Goal: Check status: Check status

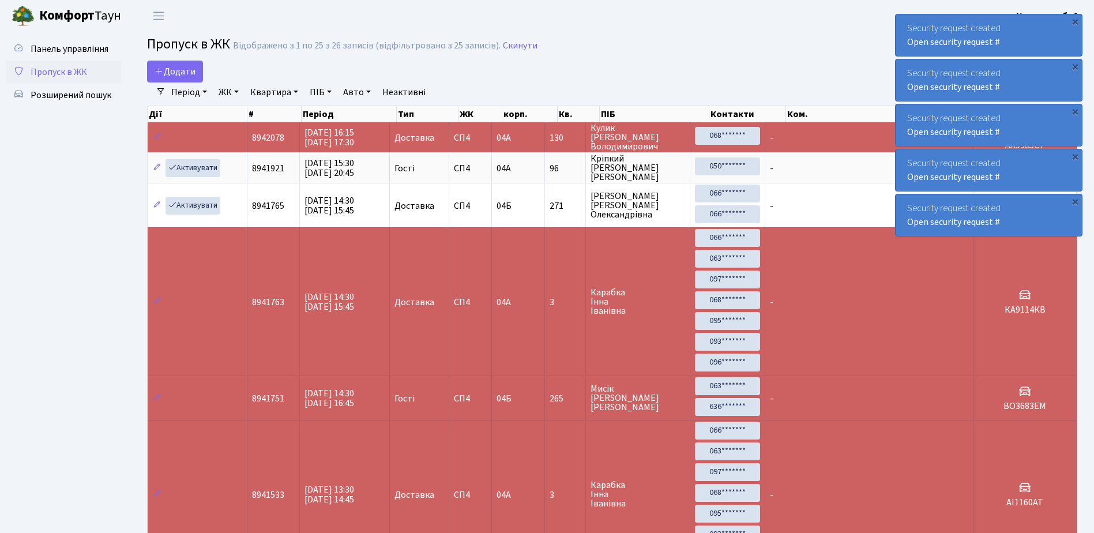
select select "25"
click at [1009, 47] on div "Security request created Open security request #" at bounding box center [989, 35] width 186 height 42
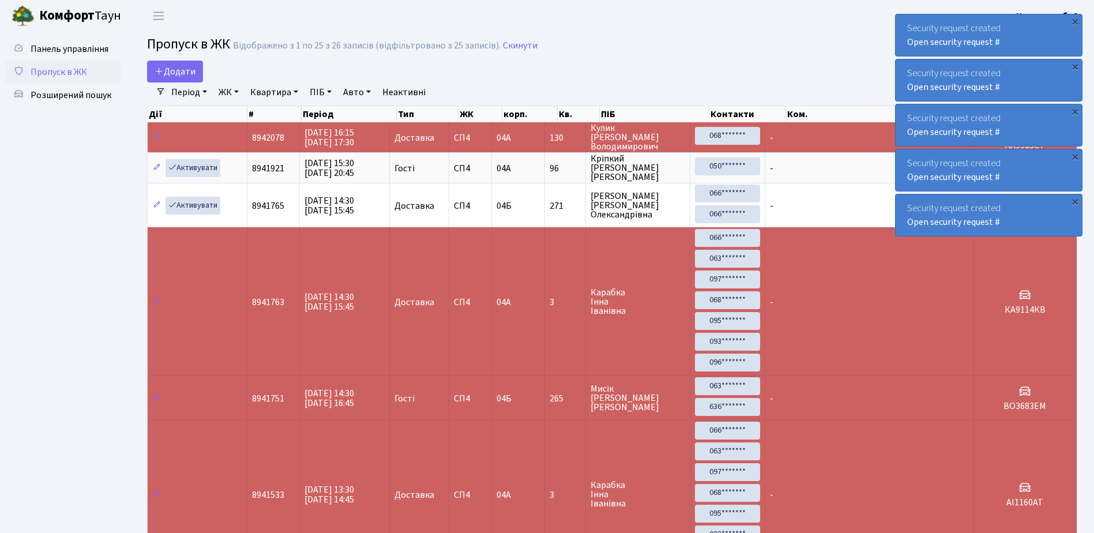
click at [1009, 47] on div "Security request created Open security request #" at bounding box center [989, 35] width 186 height 42
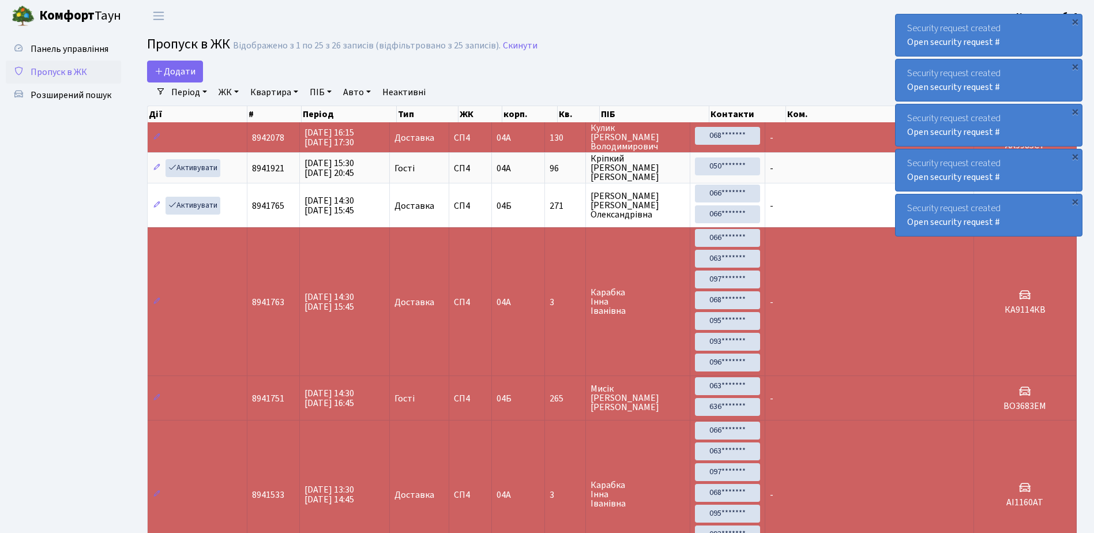
click at [1009, 47] on div "Security request created Open security request #" at bounding box center [989, 35] width 186 height 42
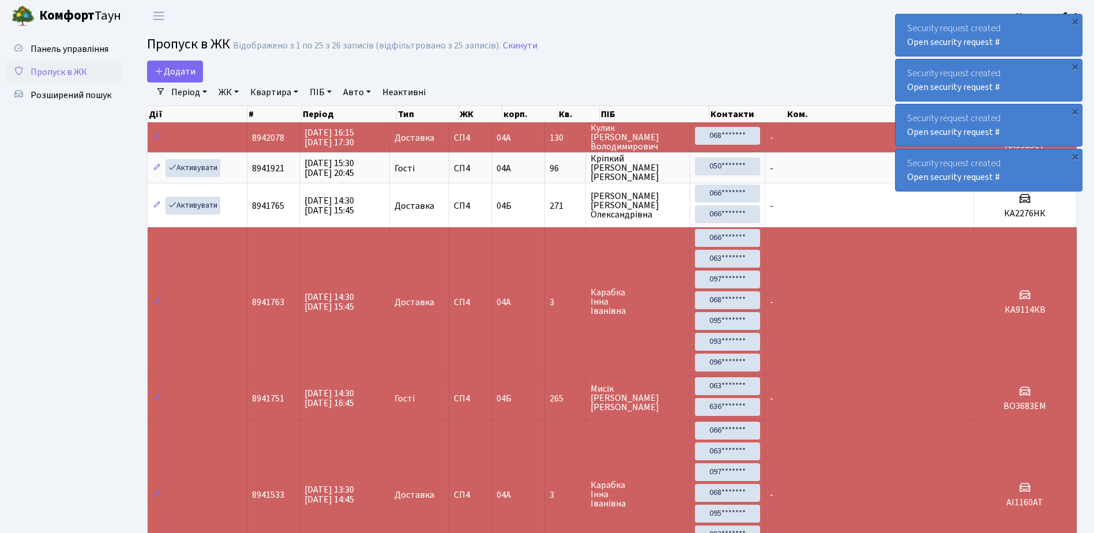
click at [1009, 47] on div "Security request created Open security request #" at bounding box center [989, 35] width 186 height 42
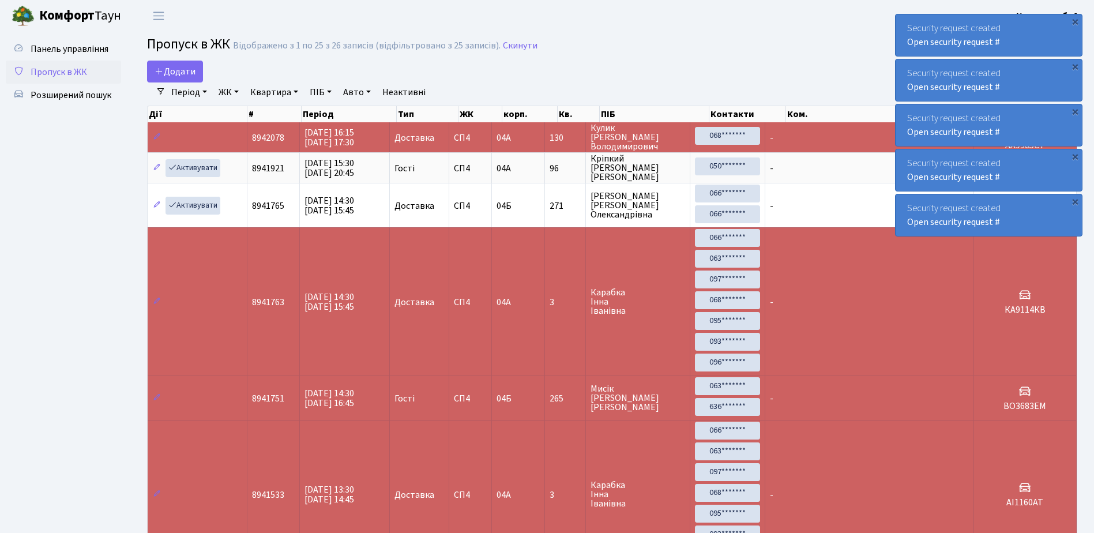
click at [900, 21] on div "Security request created Open security request #" at bounding box center [989, 35] width 186 height 42
click at [903, 21] on div "Security request created Open security request #" at bounding box center [989, 35] width 186 height 42
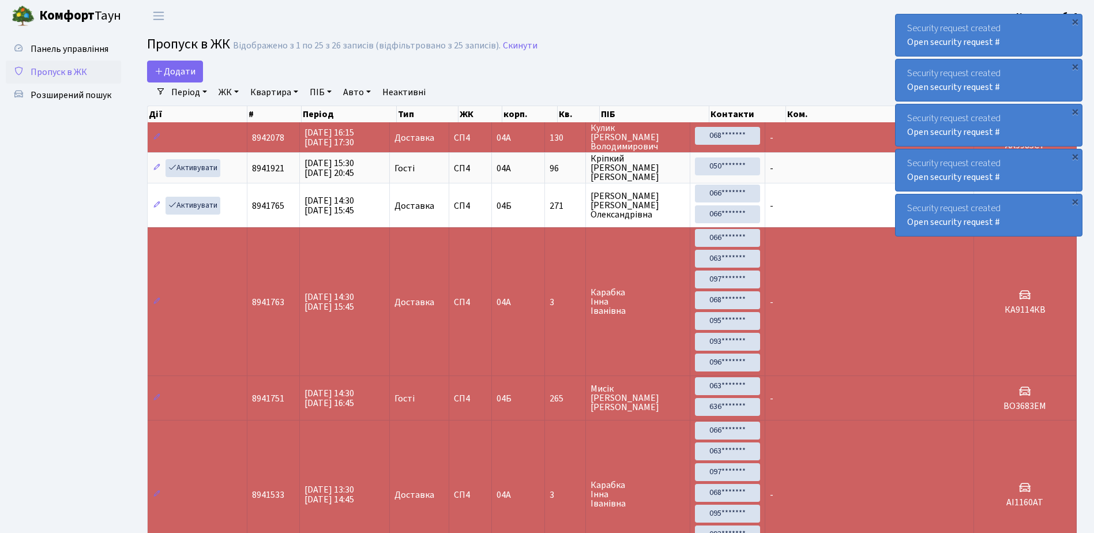
click at [903, 21] on div "Security request created Open security request #" at bounding box center [989, 35] width 186 height 42
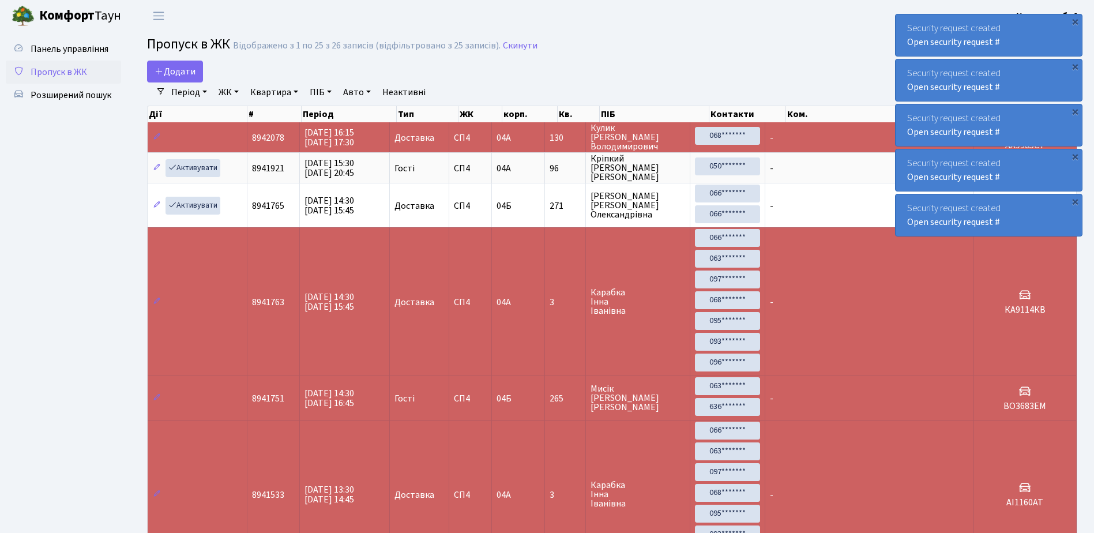
click at [903, 21] on div "Security request created Open security request #" at bounding box center [989, 35] width 186 height 42
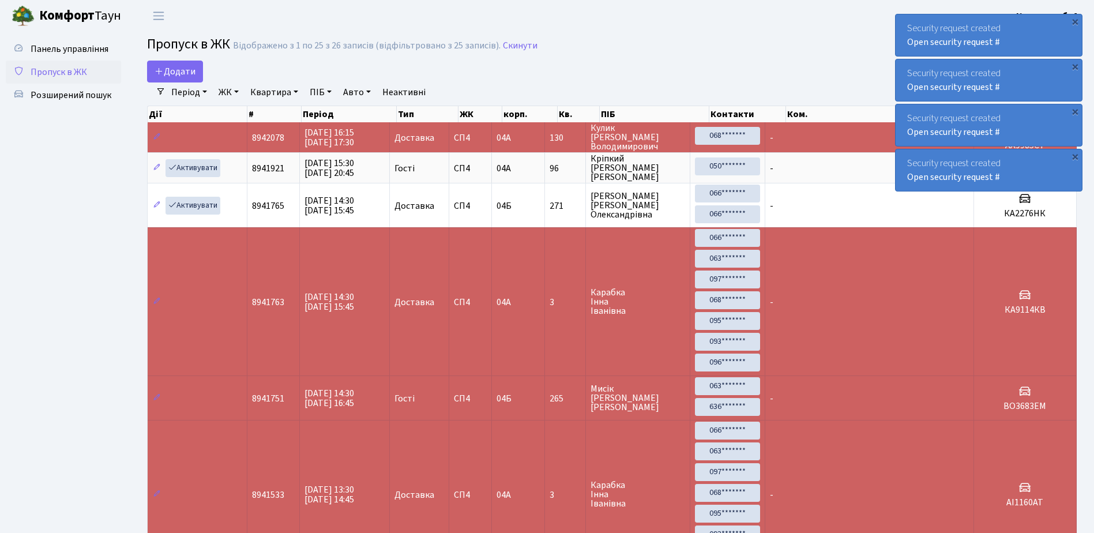
click at [903, 21] on div "Security request created Open security request #" at bounding box center [989, 35] width 186 height 42
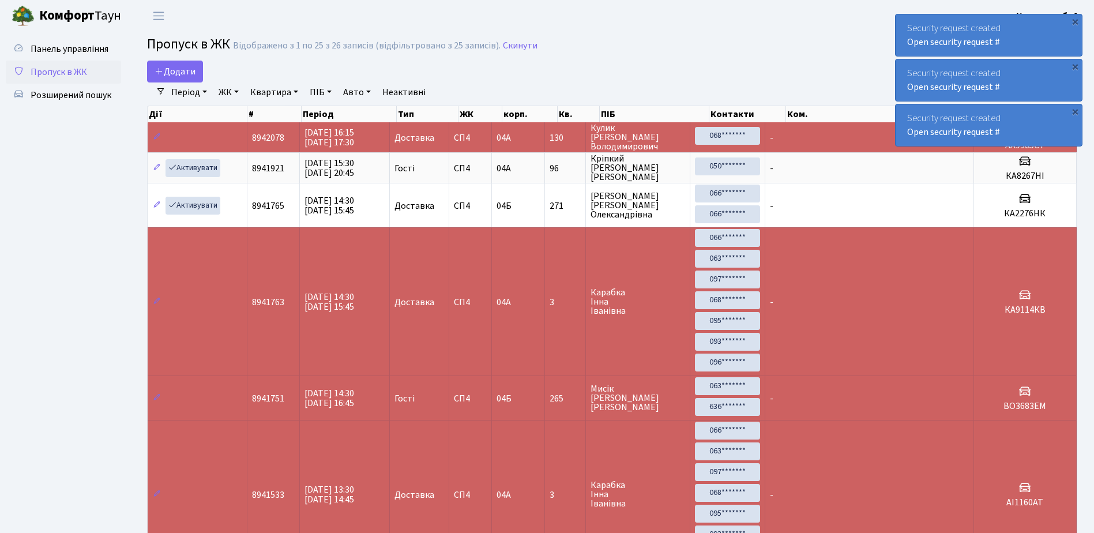
click at [903, 21] on div "Security request created Open security request #" at bounding box center [989, 35] width 186 height 42
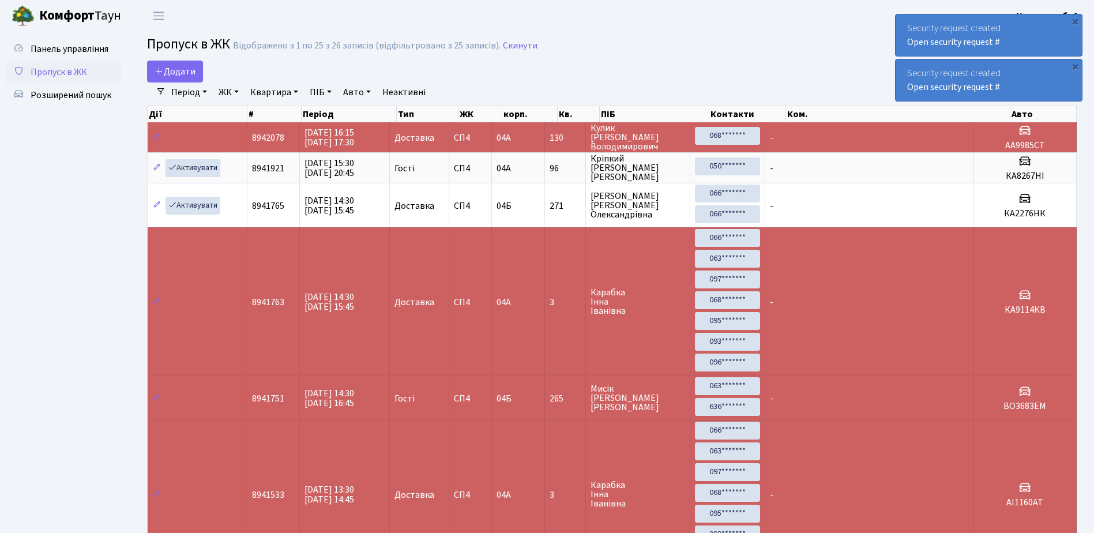
click at [903, 21] on div "Security request created Open security request #" at bounding box center [989, 35] width 186 height 42
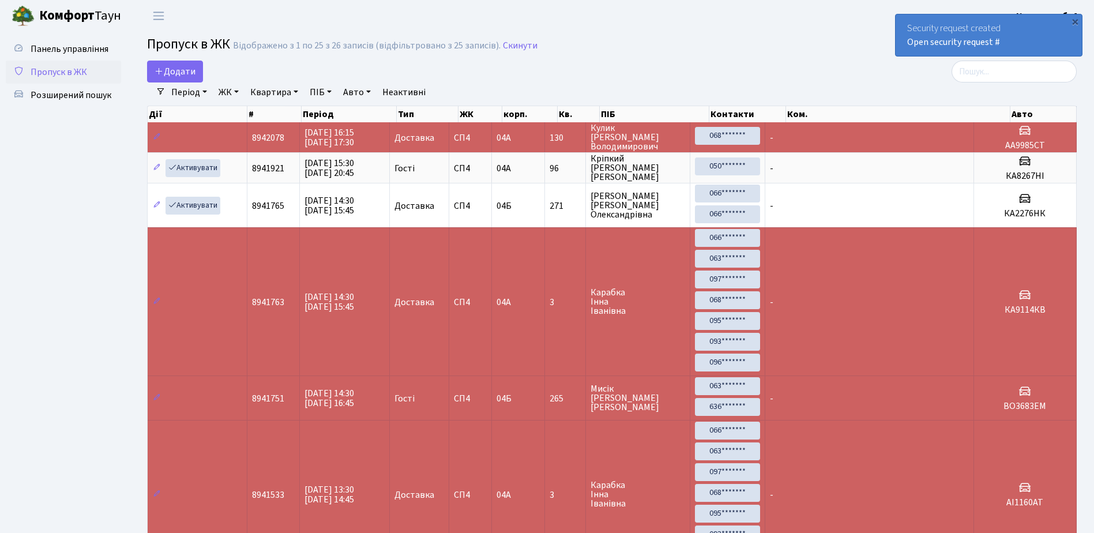
click at [903, 21] on div "Security request created Open security request #" at bounding box center [989, 35] width 186 height 42
click at [904, 32] on div "Security request created Open security request #" at bounding box center [989, 35] width 186 height 42
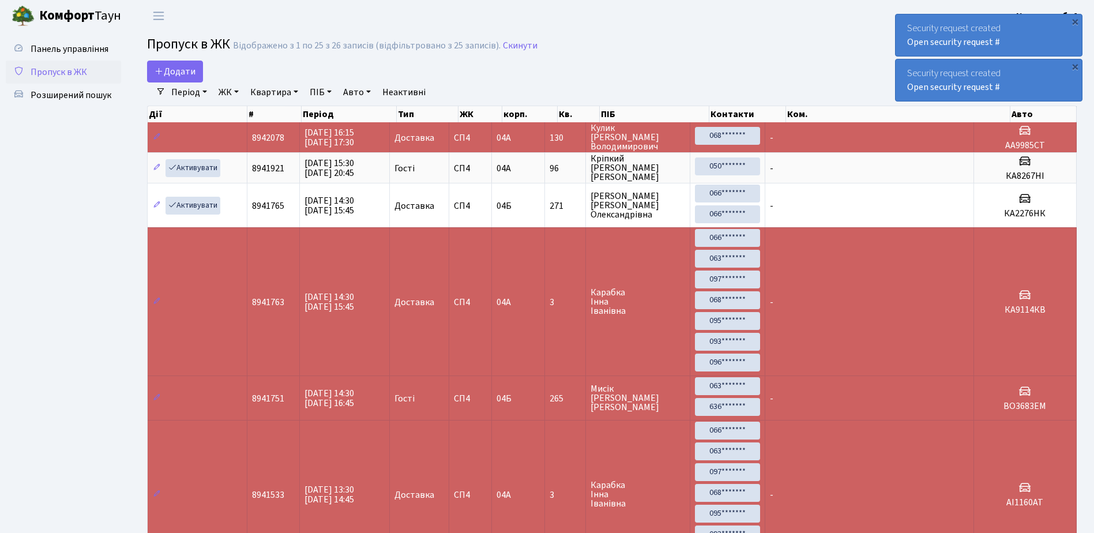
click at [902, 36] on div "Security request created Open security request #" at bounding box center [989, 35] width 186 height 42
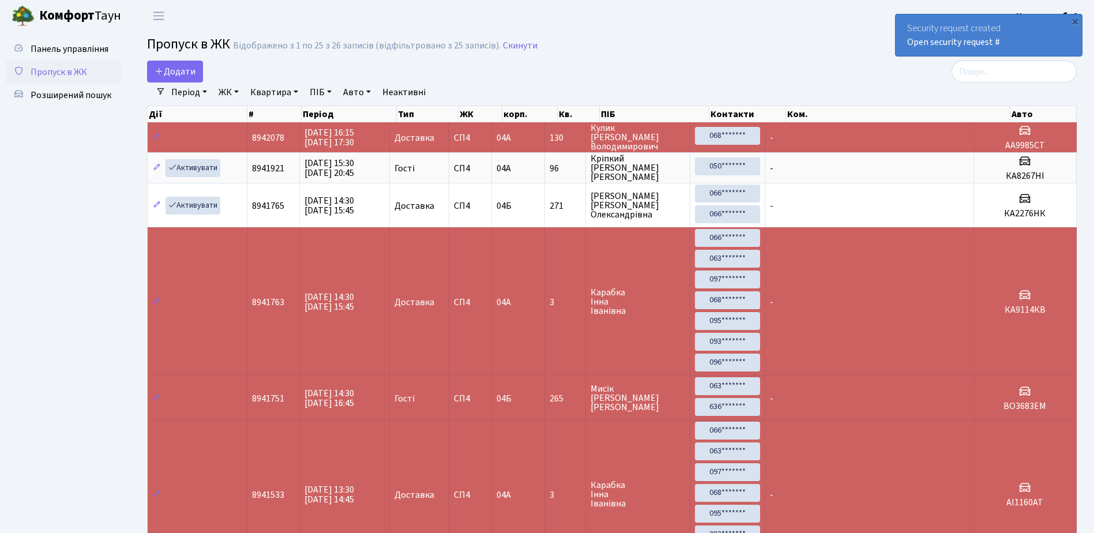
click at [902, 36] on div "Security request created Open security request #" at bounding box center [989, 35] width 186 height 42
click at [902, 45] on div "Security request created Open security request #" at bounding box center [989, 35] width 186 height 42
click at [903, 32] on div "Security request created Open security request #" at bounding box center [989, 35] width 186 height 42
click at [903, 46] on div "Security request created Open security request #" at bounding box center [989, 35] width 186 height 42
click at [900, 46] on div "Security request created Open security request #" at bounding box center [989, 35] width 186 height 42
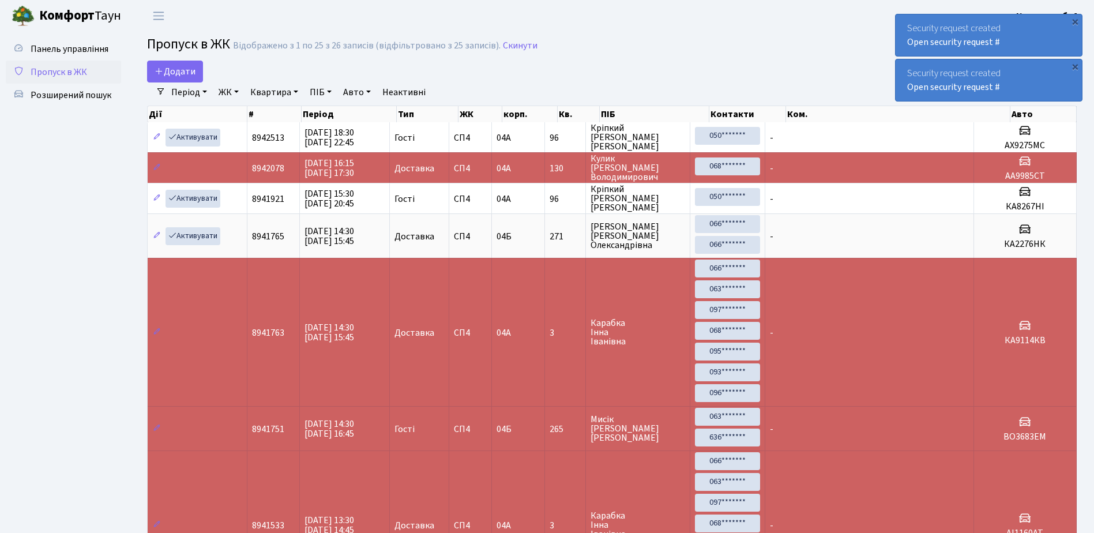
click at [903, 67] on div "Security request created Open security request #" at bounding box center [989, 80] width 186 height 42
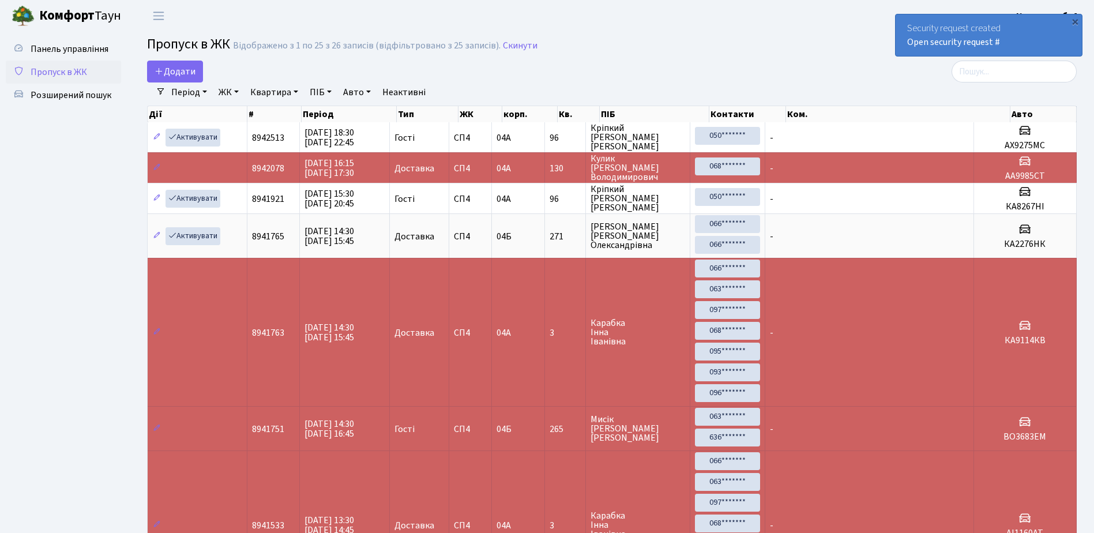
click at [1046, 35] on div "Security request created Open security request #" at bounding box center [989, 35] width 186 height 42
click at [902, 43] on div "Security request created Open security request #" at bounding box center [989, 35] width 186 height 42
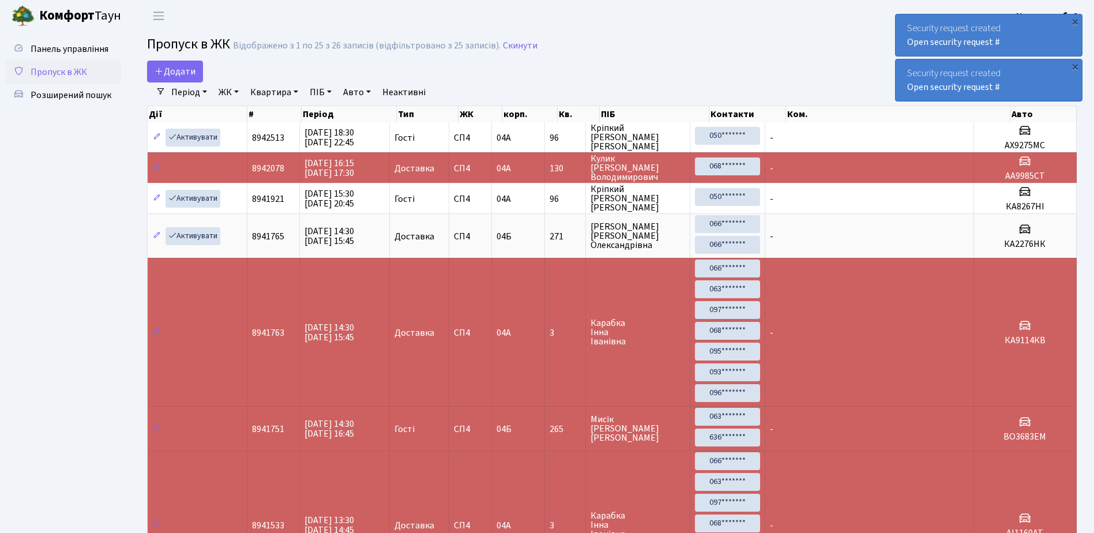
click at [903, 41] on div "Security request created Open security request #" at bounding box center [989, 35] width 186 height 42
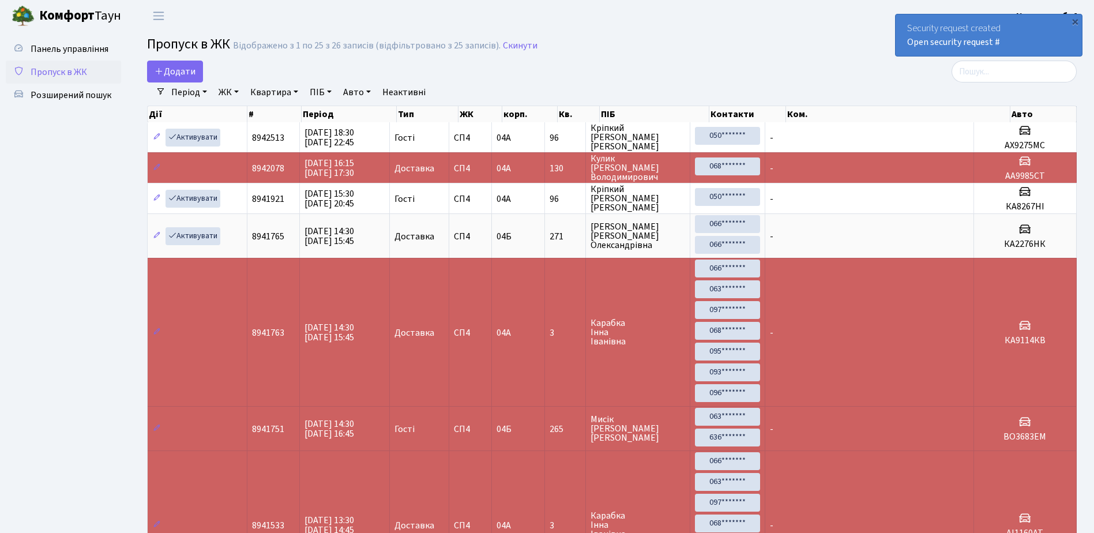
click at [903, 41] on div "Security request created Open security request #" at bounding box center [989, 35] width 186 height 42
click at [902, 41] on div "Security request created Open security request #" at bounding box center [989, 35] width 186 height 42
click at [902, 20] on div "Security request created Open security request #" at bounding box center [989, 35] width 186 height 42
click at [1056, 31] on div "Security request created Open security request #" at bounding box center [989, 35] width 186 height 42
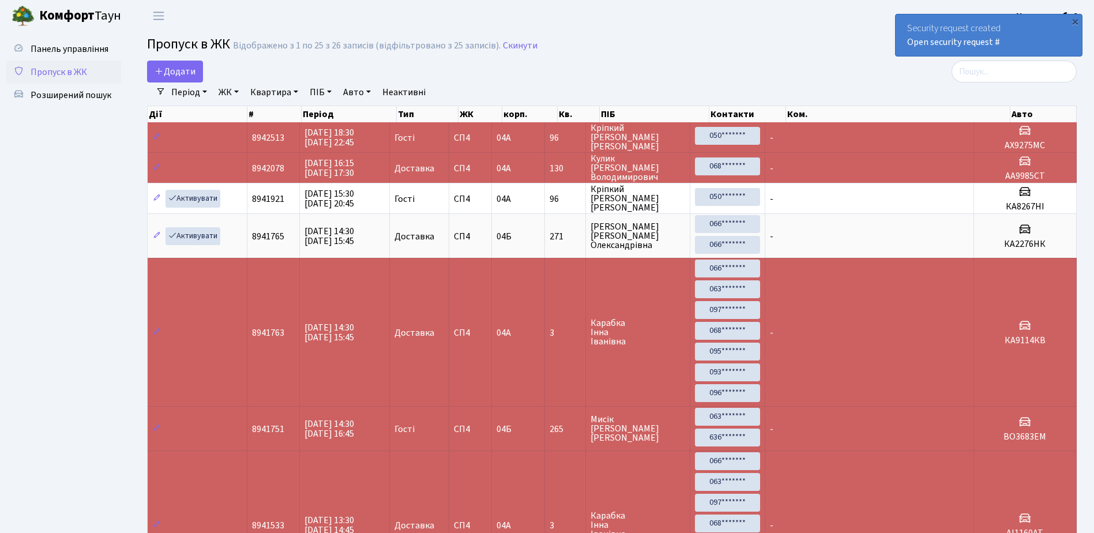
click at [1036, 34] on div "Security request created Open security request #" at bounding box center [989, 35] width 186 height 42
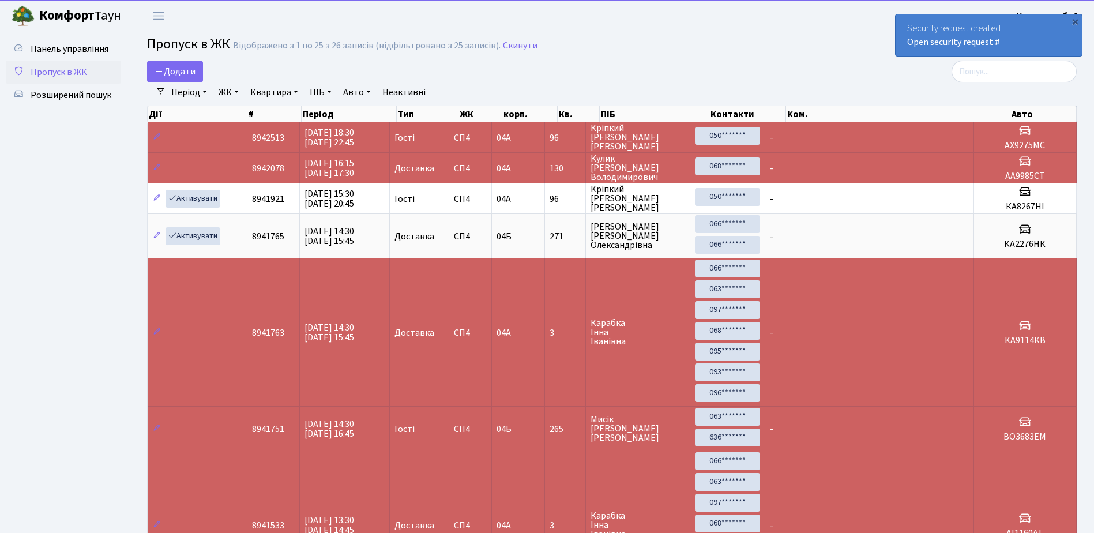
click at [1043, 42] on div "Security request created Open security request #" at bounding box center [989, 35] width 186 height 42
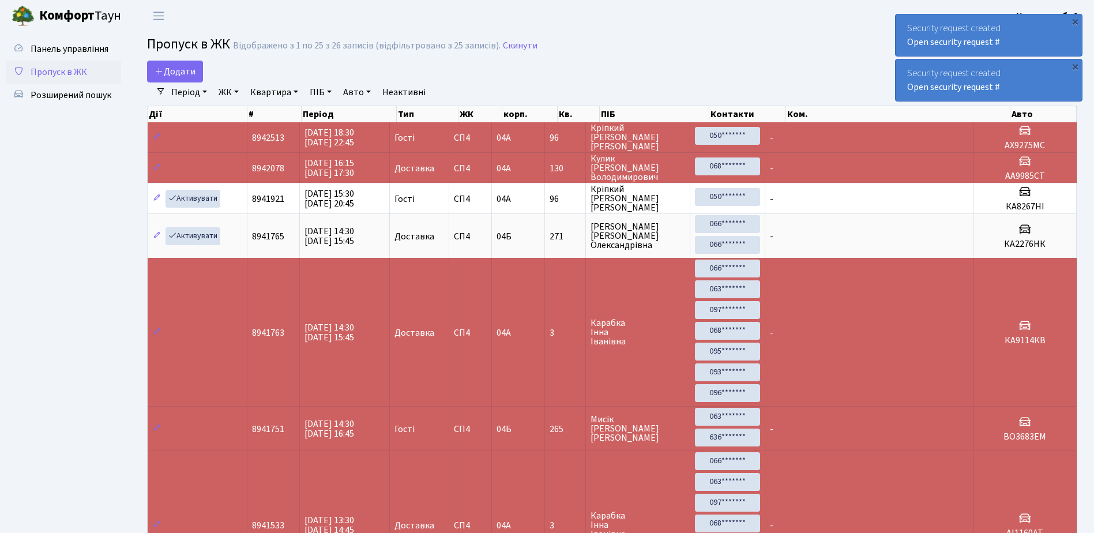
click at [903, 48] on div "Security request created Open security request #" at bounding box center [989, 35] width 186 height 42
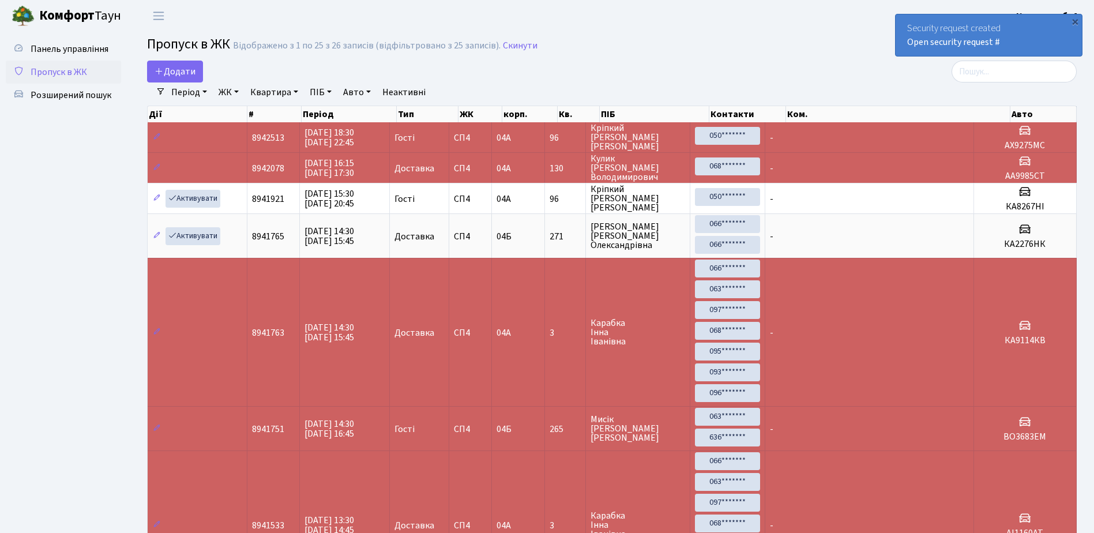
click at [903, 48] on div "Security request created Open security request #" at bounding box center [989, 35] width 186 height 42
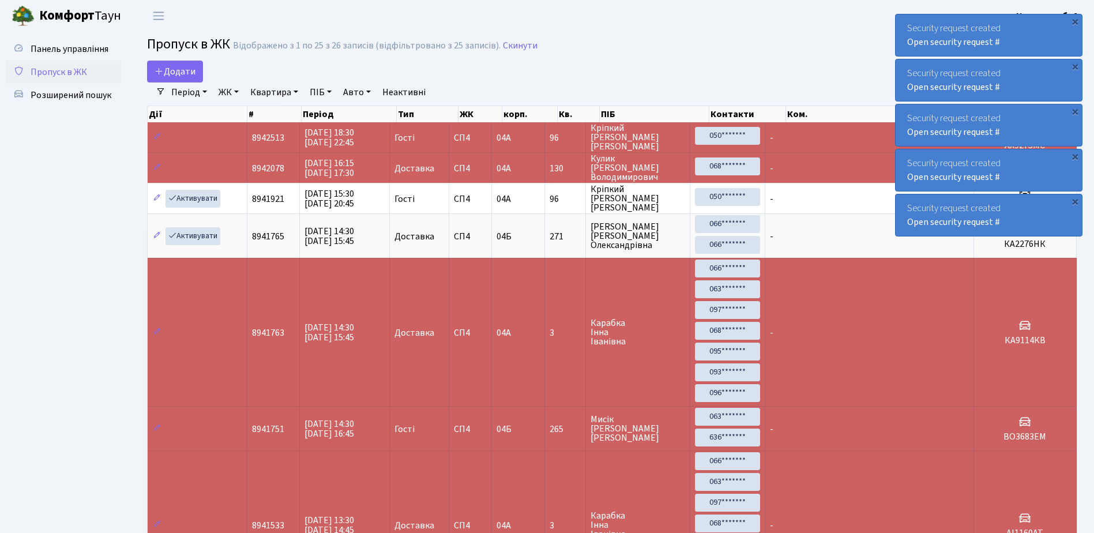
click at [1045, 35] on div "Security request created Open security request #" at bounding box center [989, 35] width 186 height 42
click at [1050, 44] on div "Security request created Open security request #" at bounding box center [989, 35] width 186 height 42
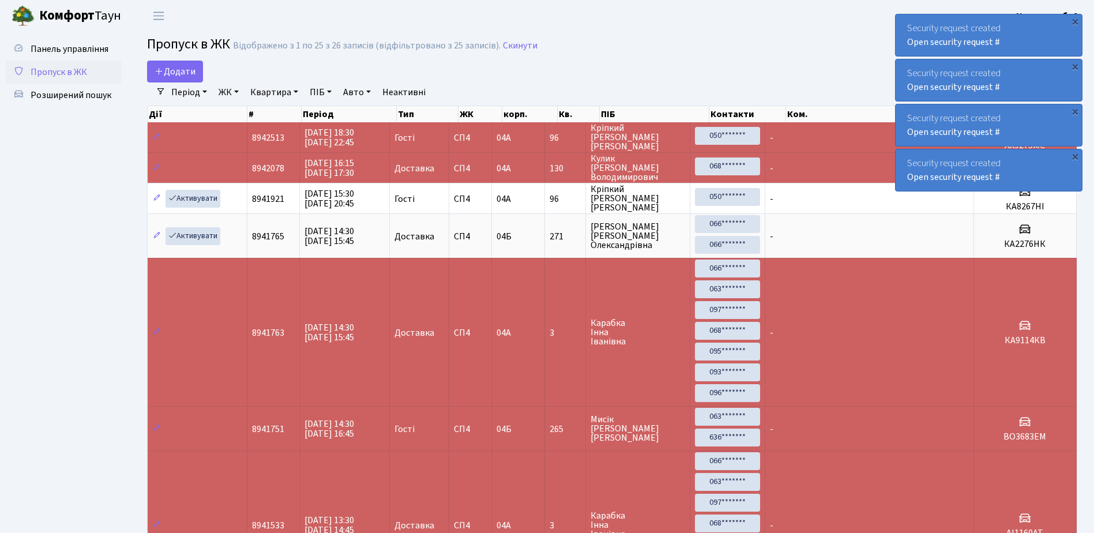
click at [1049, 45] on div "Security request created Open security request #" at bounding box center [989, 35] width 186 height 42
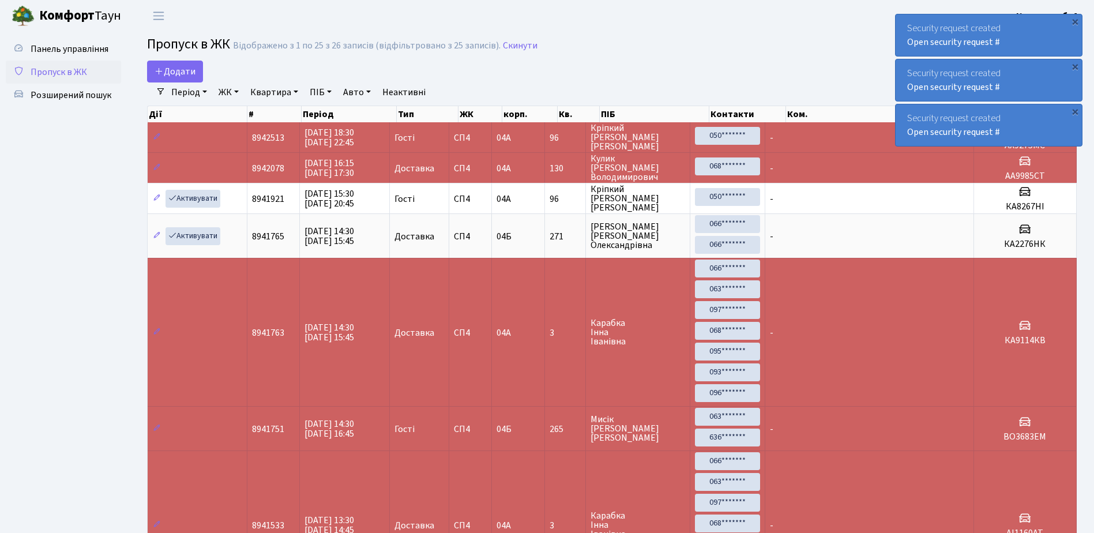
click at [1049, 45] on div "Security request created Open security request #" at bounding box center [989, 35] width 186 height 42
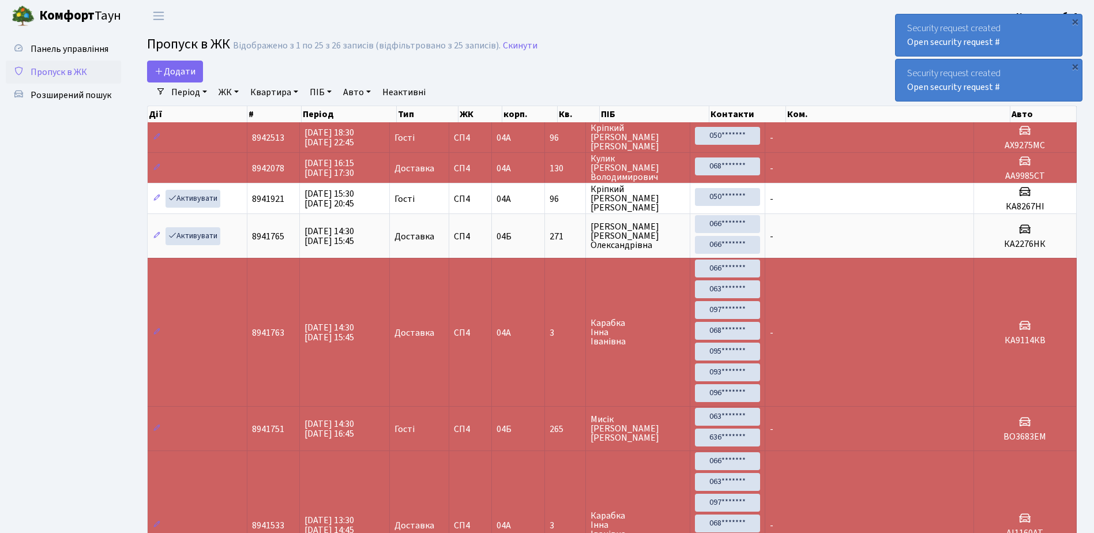
click at [1049, 45] on div "Security request created Open security request #" at bounding box center [989, 35] width 186 height 42
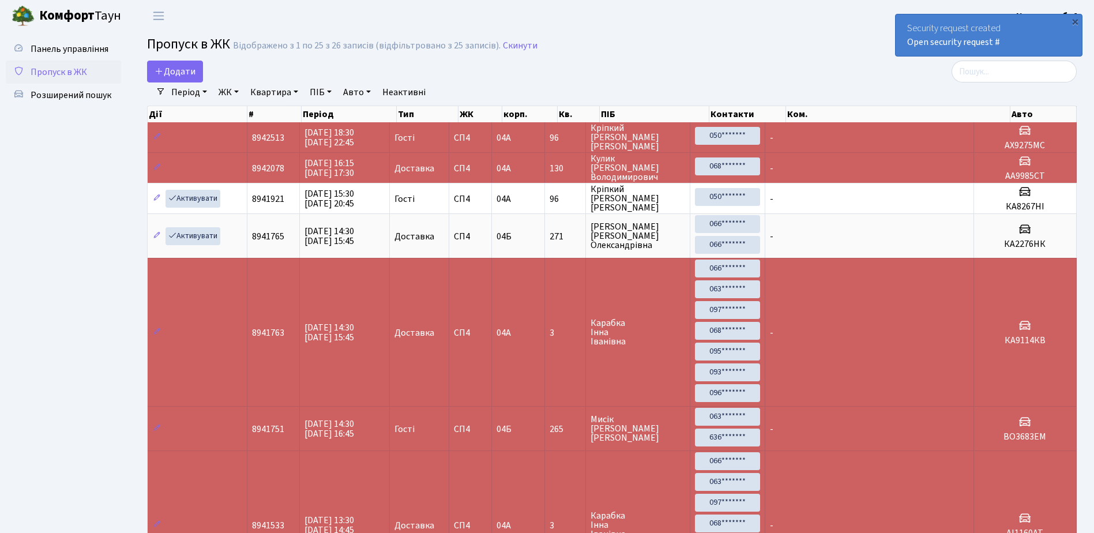
click at [1049, 45] on div "Security request created Open security request #" at bounding box center [989, 35] width 186 height 42
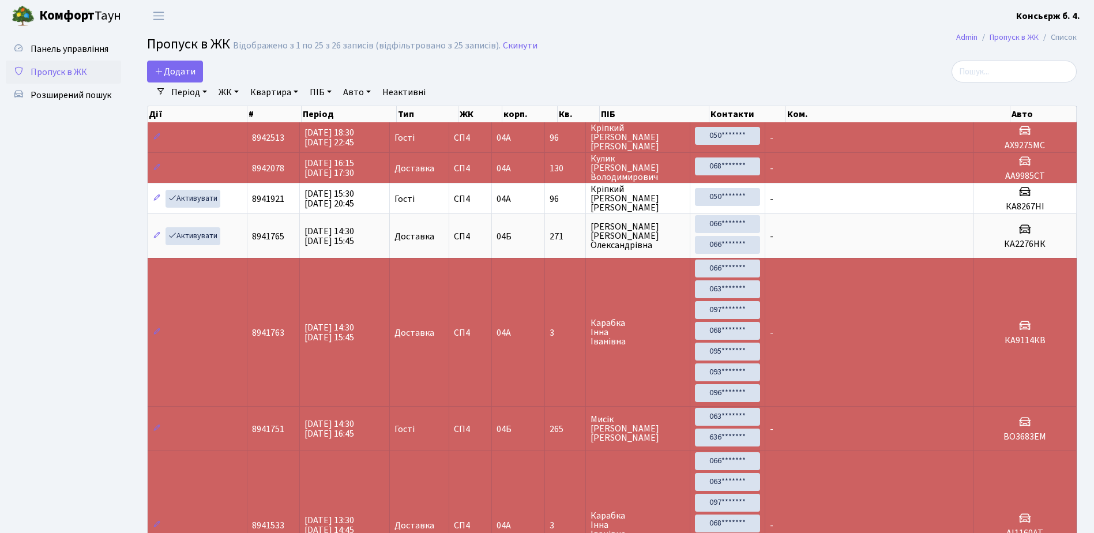
click at [1049, 45] on nav "Admin Пропуск в ЖК Список" at bounding box center [1016, 37] width 155 height 24
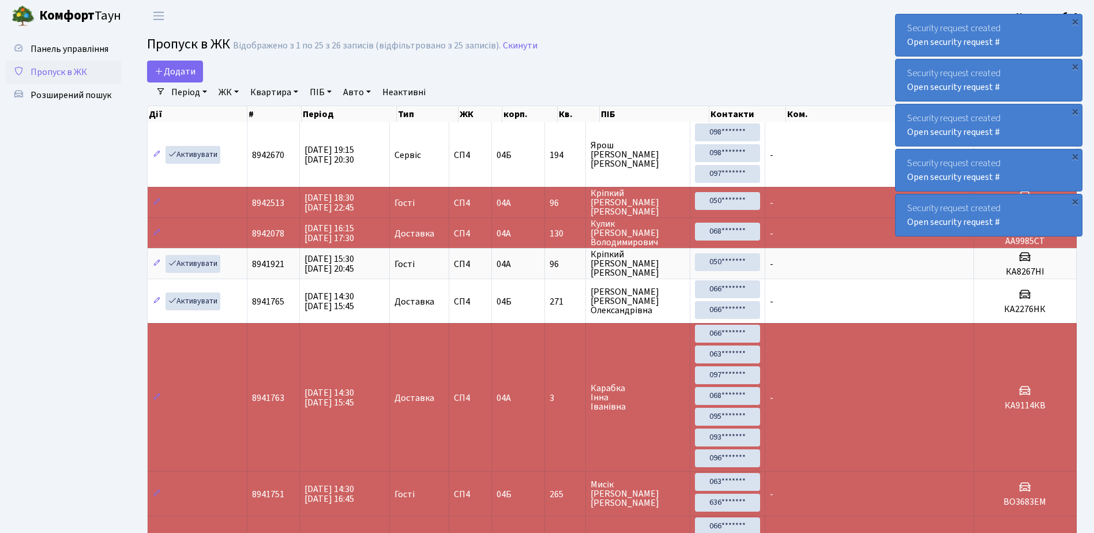
click at [1052, 41] on div "Security request created Open security request #" at bounding box center [989, 35] width 186 height 42
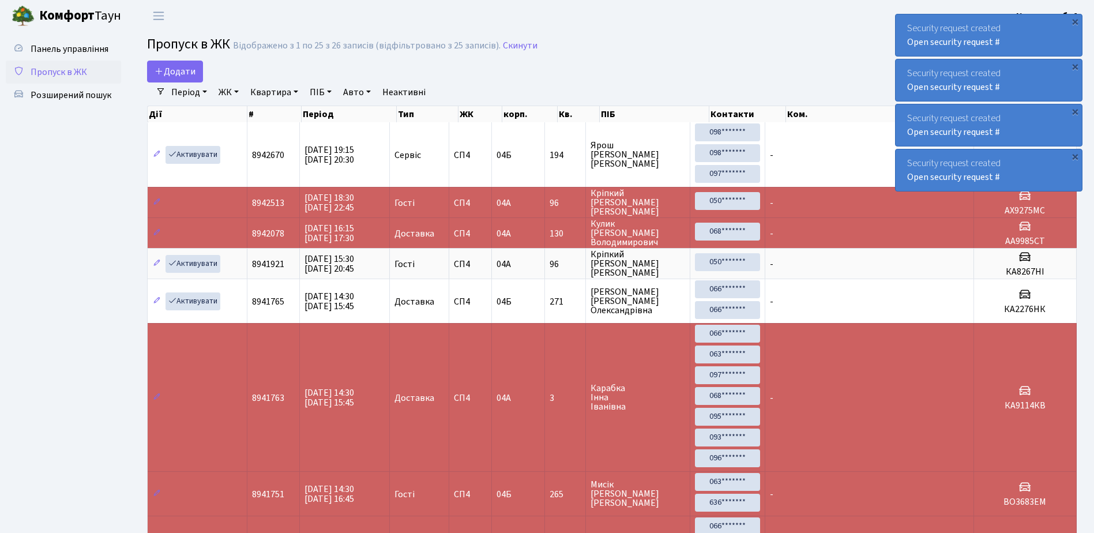
click at [1052, 41] on div "Security request created Open security request #" at bounding box center [989, 35] width 186 height 42
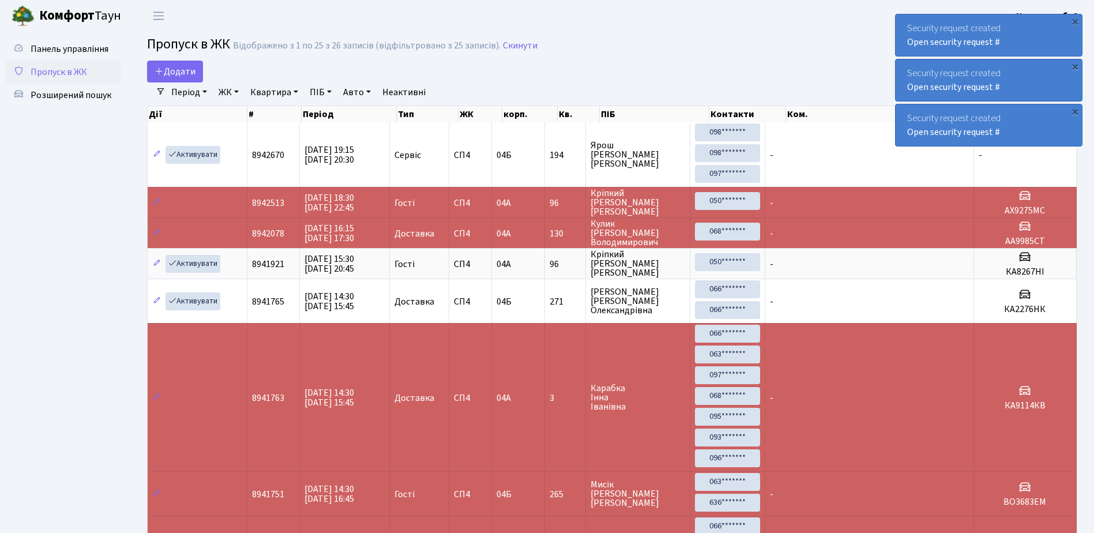
click at [1052, 41] on div "Security request created Open security request #" at bounding box center [989, 35] width 186 height 42
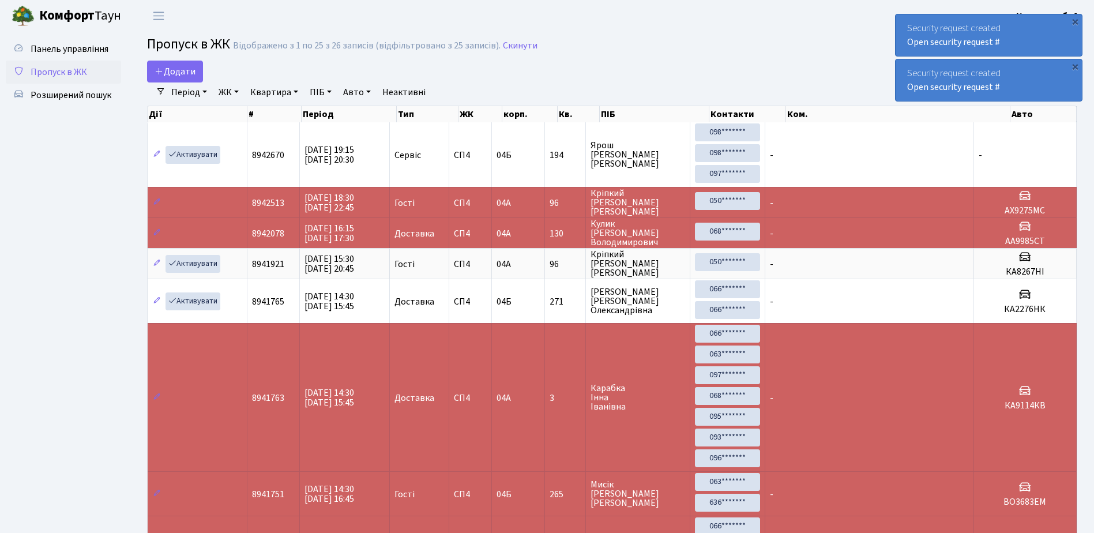
click at [1052, 41] on div "Security request created Open security request #" at bounding box center [989, 35] width 186 height 42
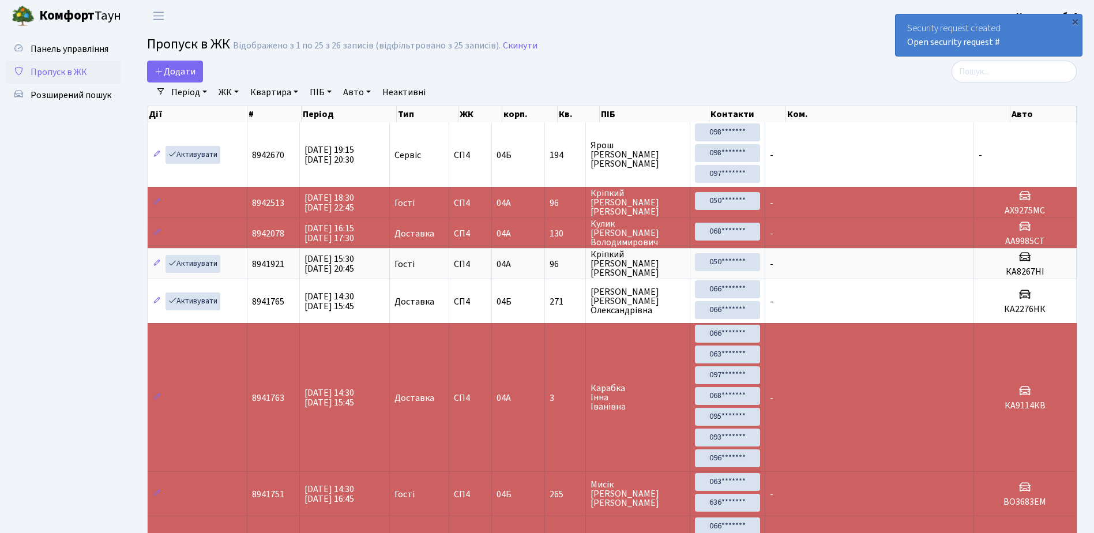
click at [1052, 41] on div "Security request created Open security request #" at bounding box center [989, 35] width 186 height 42
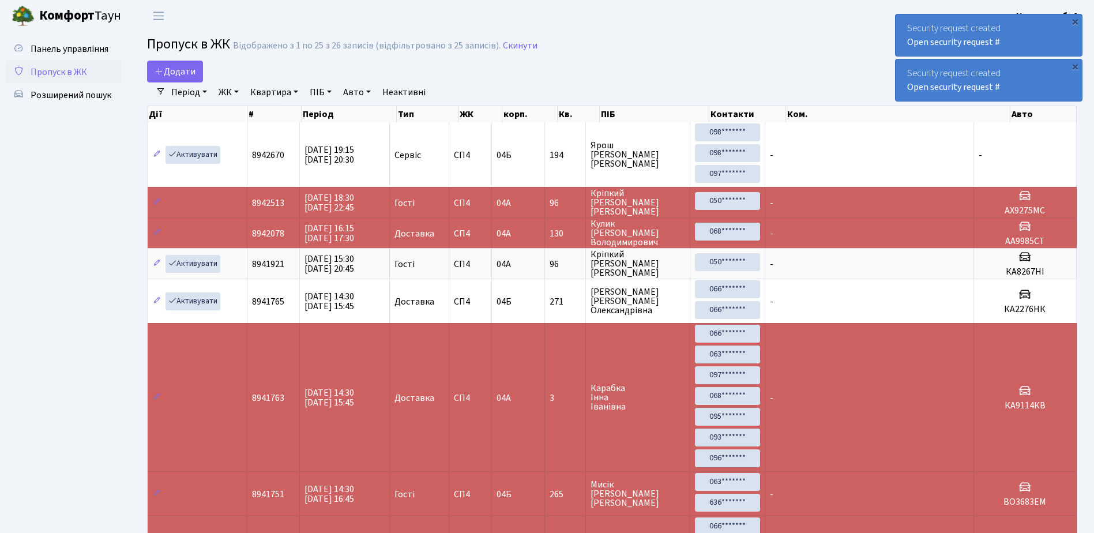
click at [903, 42] on div "Security request created Open security request #" at bounding box center [989, 35] width 186 height 42
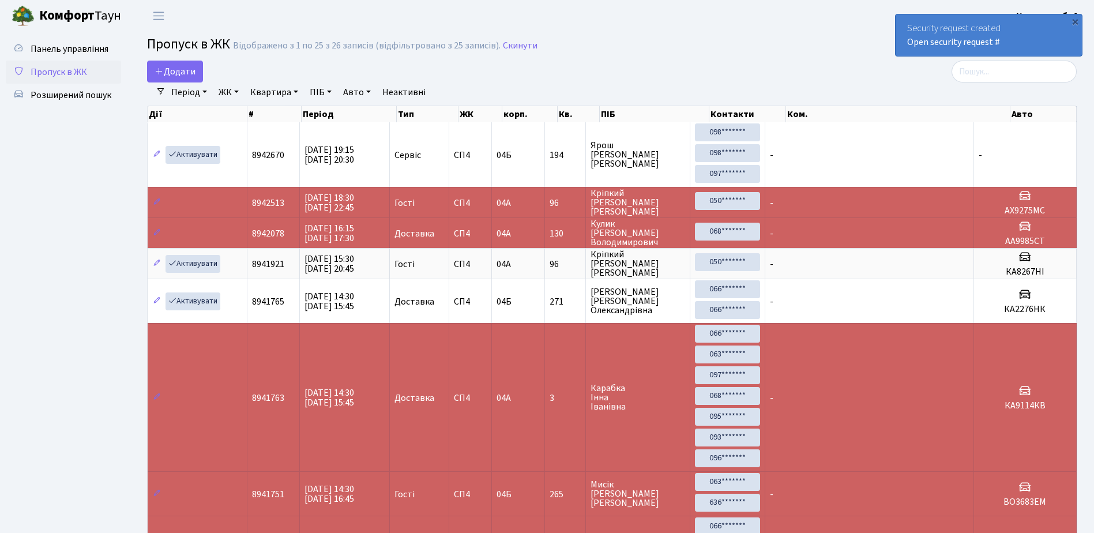
click at [903, 42] on div "Security request created Open security request #" at bounding box center [989, 35] width 186 height 42
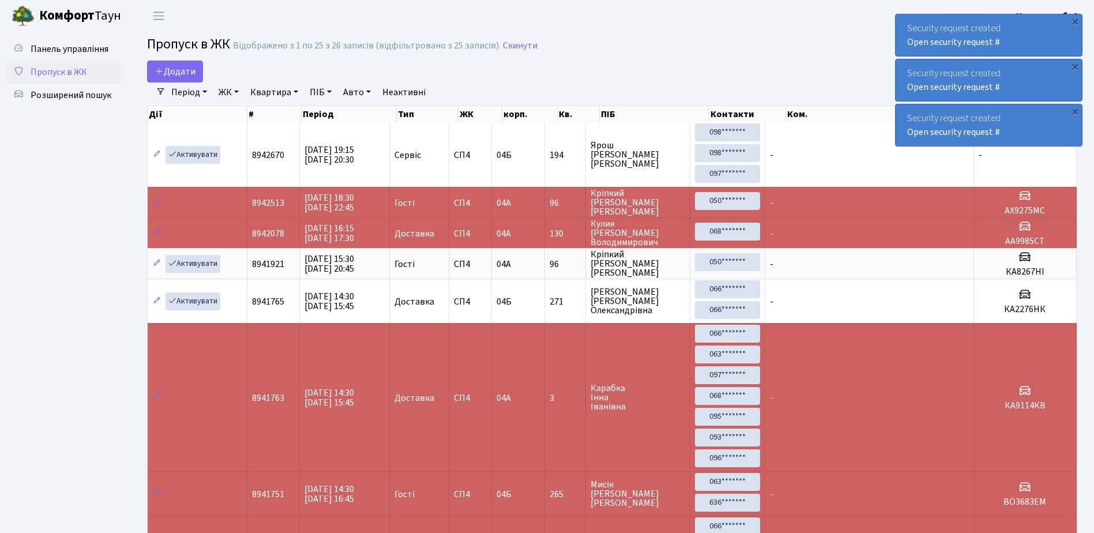
click at [901, 44] on div "Security request created Open security request #" at bounding box center [989, 35] width 186 height 42
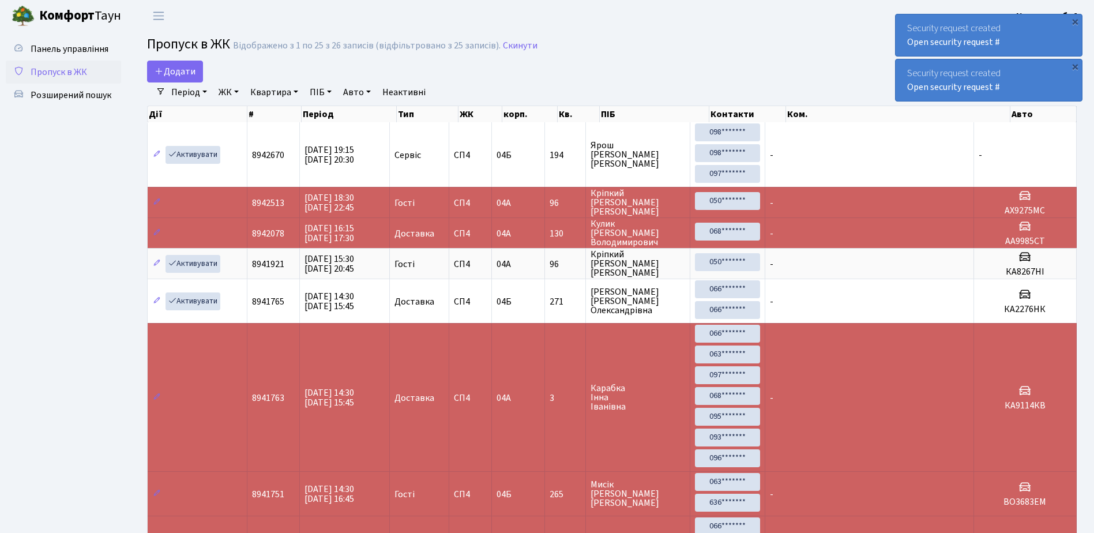
click at [901, 44] on div "Security request created Open security request #" at bounding box center [989, 35] width 186 height 42
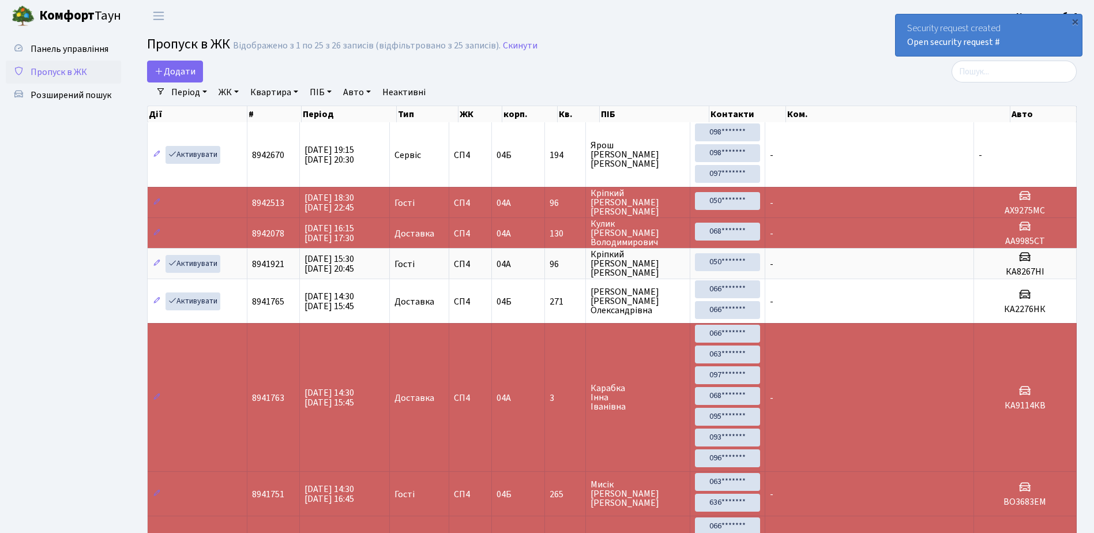
click at [901, 44] on div "Security request created Open security request #" at bounding box center [989, 35] width 186 height 42
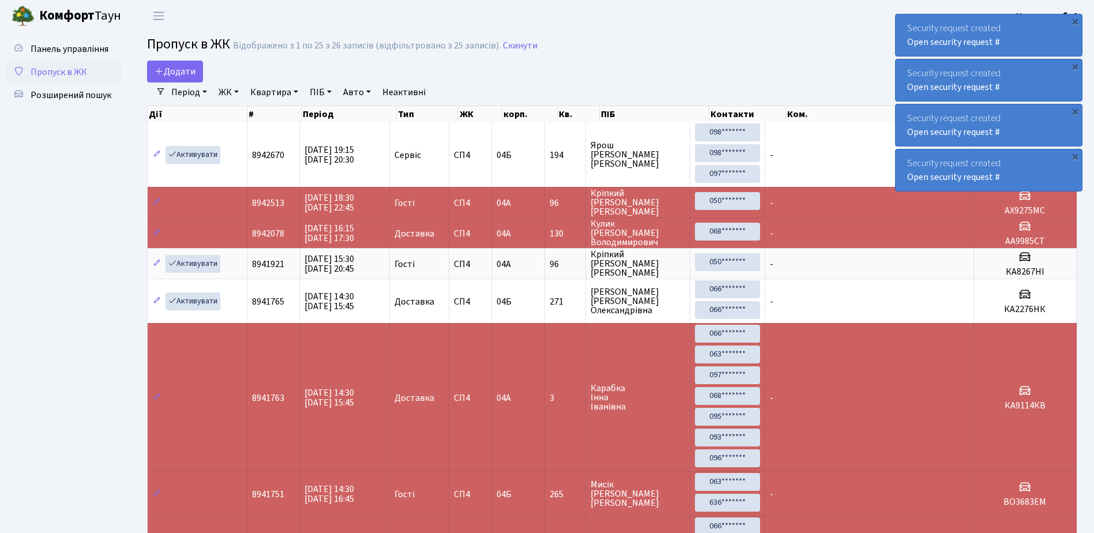
click at [1064, 34] on div "Security request created Open security request #" at bounding box center [989, 35] width 186 height 42
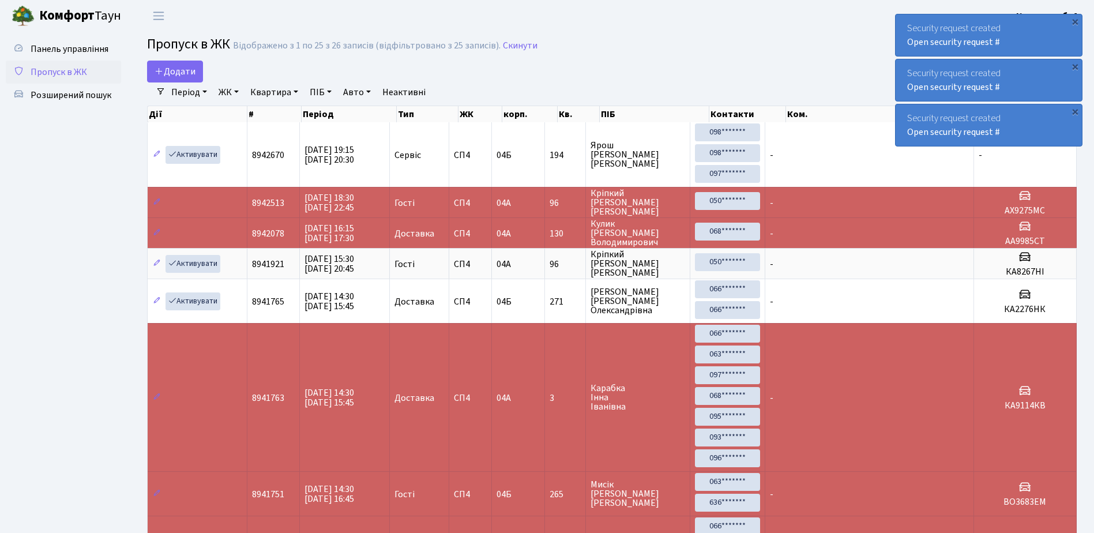
click at [1053, 45] on div "Security request created Open security request #" at bounding box center [989, 35] width 186 height 42
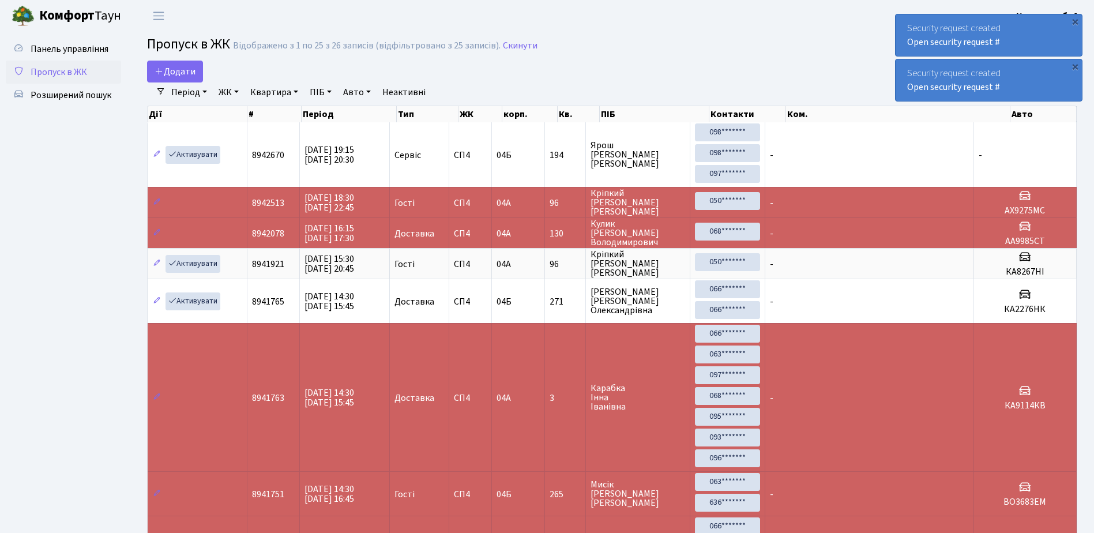
click at [1053, 44] on div "Security request created Open security request #" at bounding box center [989, 35] width 186 height 42
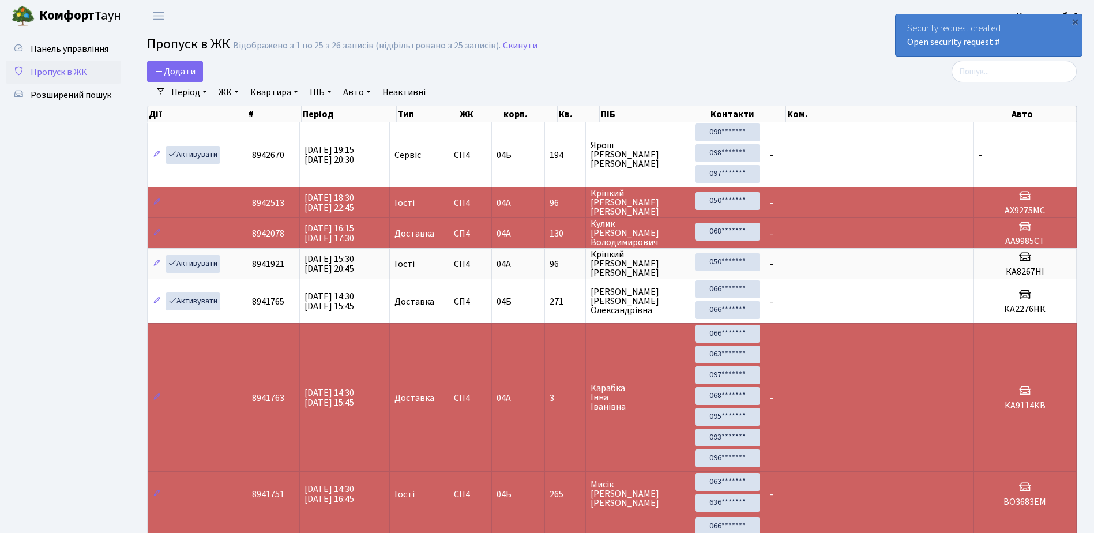
click at [1054, 44] on div "Security request created Open security request #" at bounding box center [989, 35] width 186 height 42
click at [1052, 45] on div "Security request created Open security request #" at bounding box center [989, 35] width 186 height 42
click at [1035, 45] on div "Security request created Open security request #" at bounding box center [989, 35] width 186 height 42
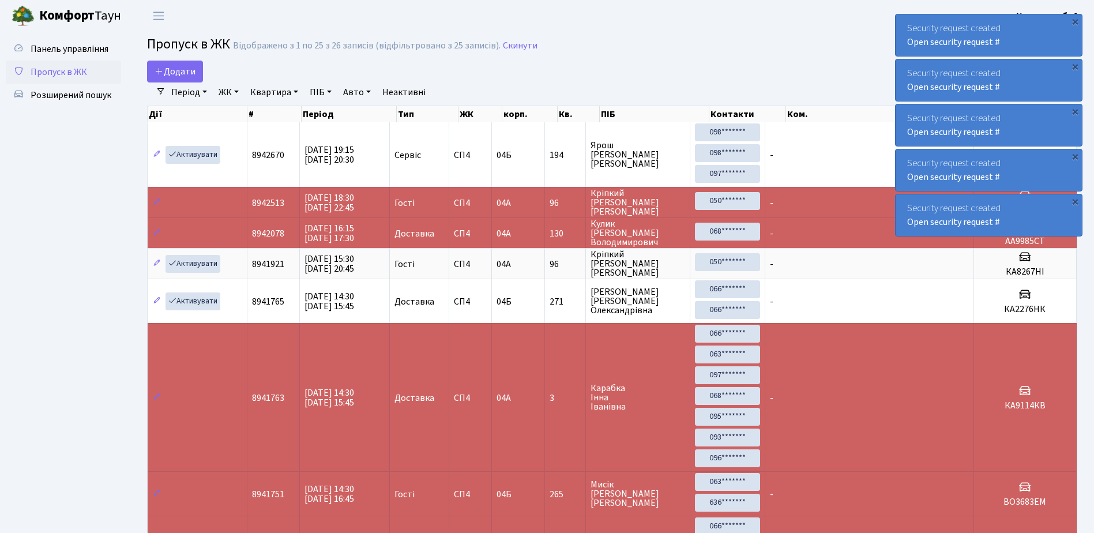
click at [1065, 44] on div "Security request created Open security request #" at bounding box center [989, 35] width 186 height 42
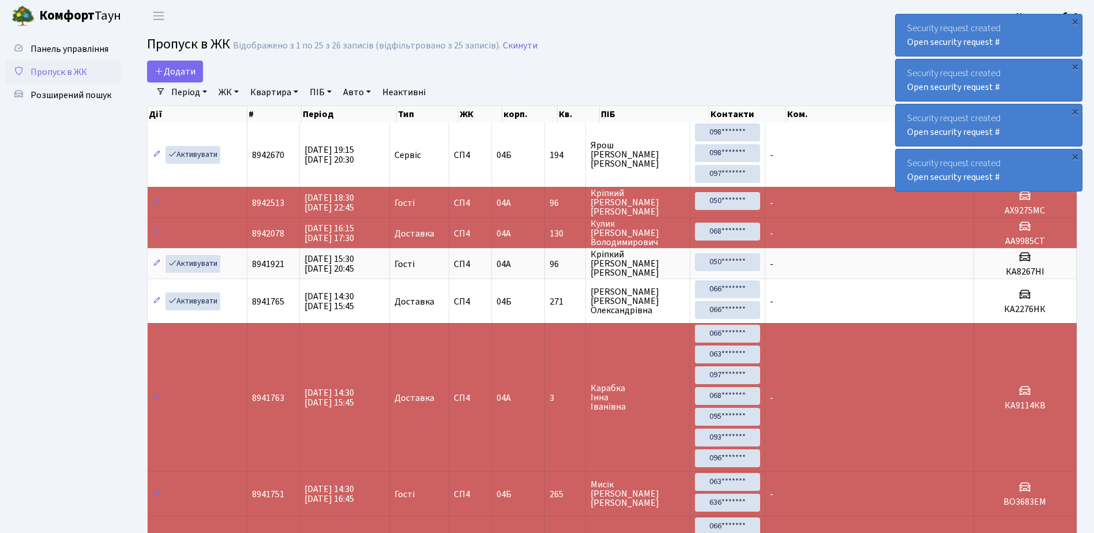
click at [1065, 44] on div "Security request created Open security request #" at bounding box center [989, 35] width 186 height 42
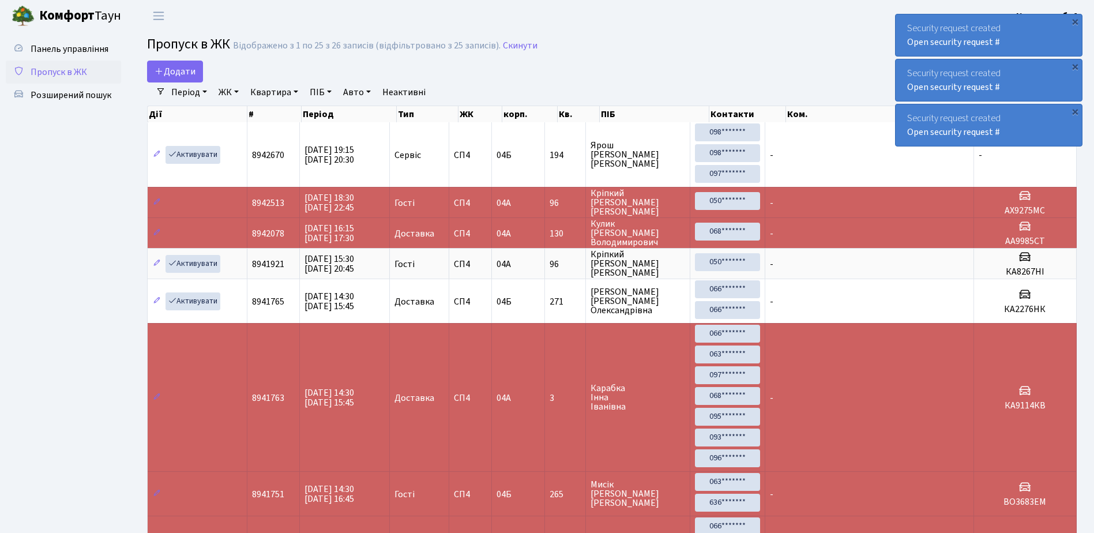
click at [1065, 44] on div "Security request created Open security request #" at bounding box center [989, 35] width 186 height 42
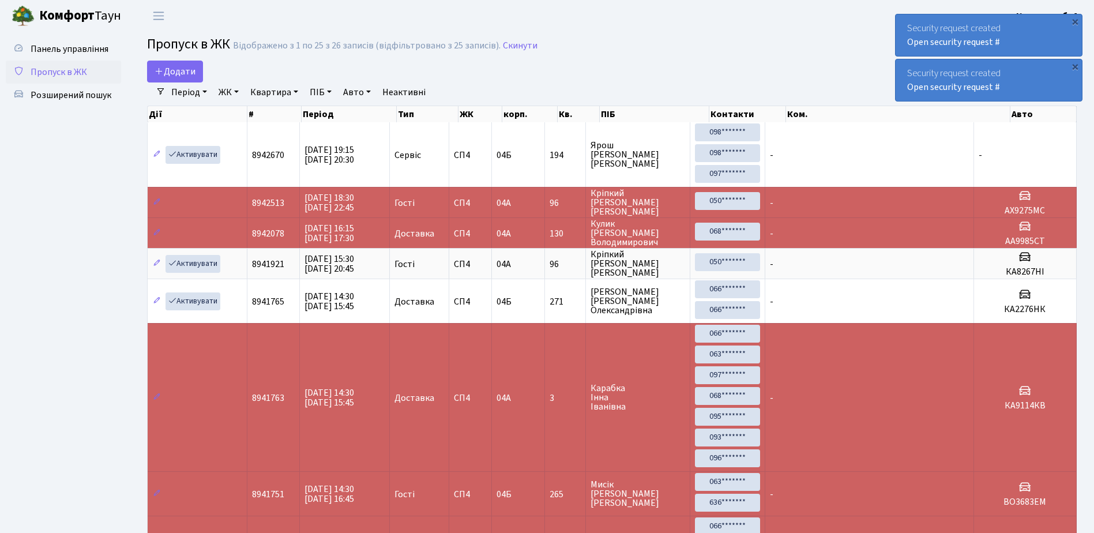
click at [1065, 44] on div "Security request created Open security request #" at bounding box center [989, 35] width 186 height 42
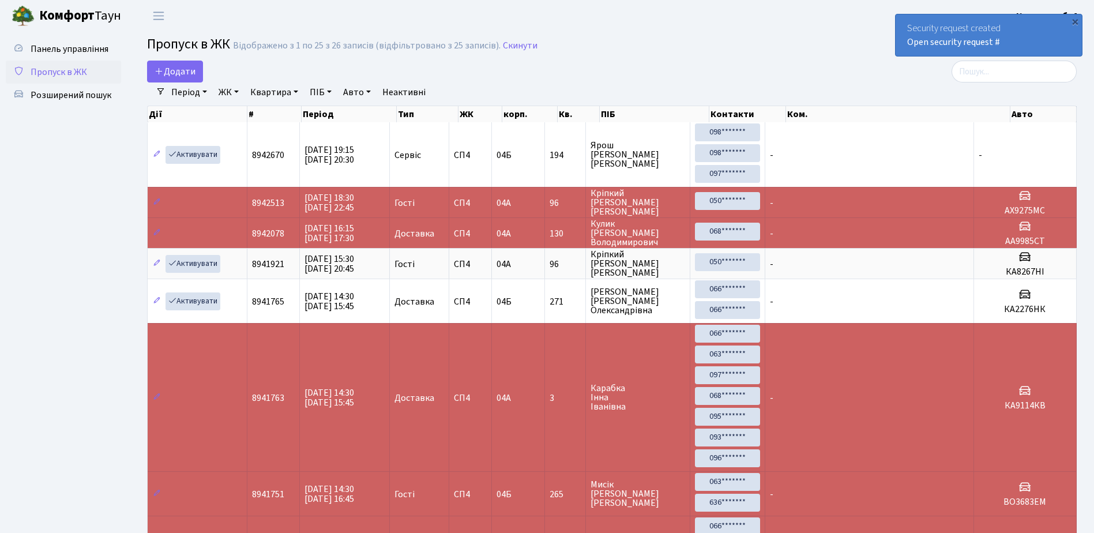
click at [1065, 44] on div "Security request created Open security request #" at bounding box center [989, 35] width 186 height 42
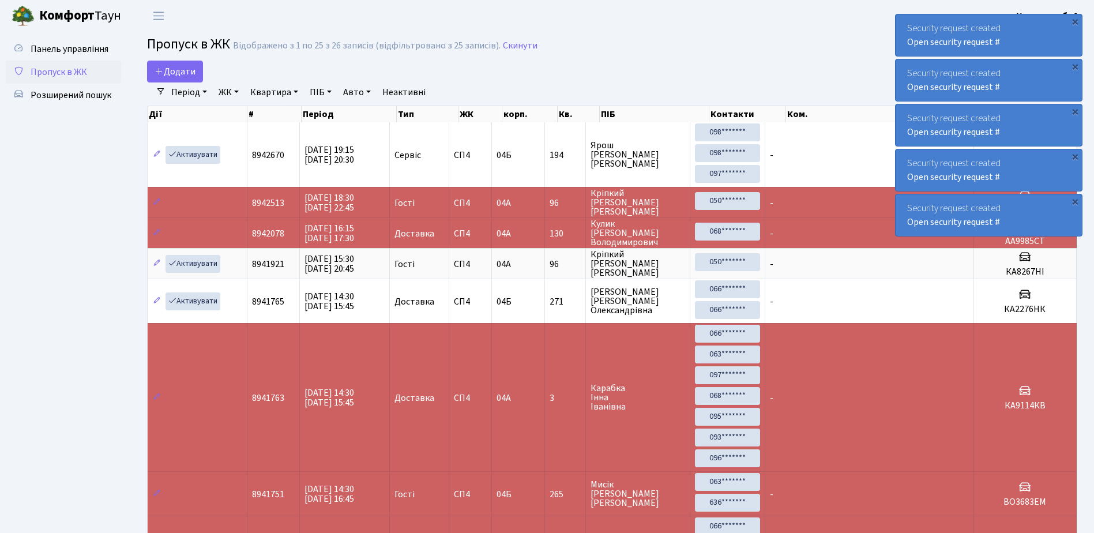
click at [1037, 43] on div "Security request created Open security request #" at bounding box center [989, 35] width 186 height 42
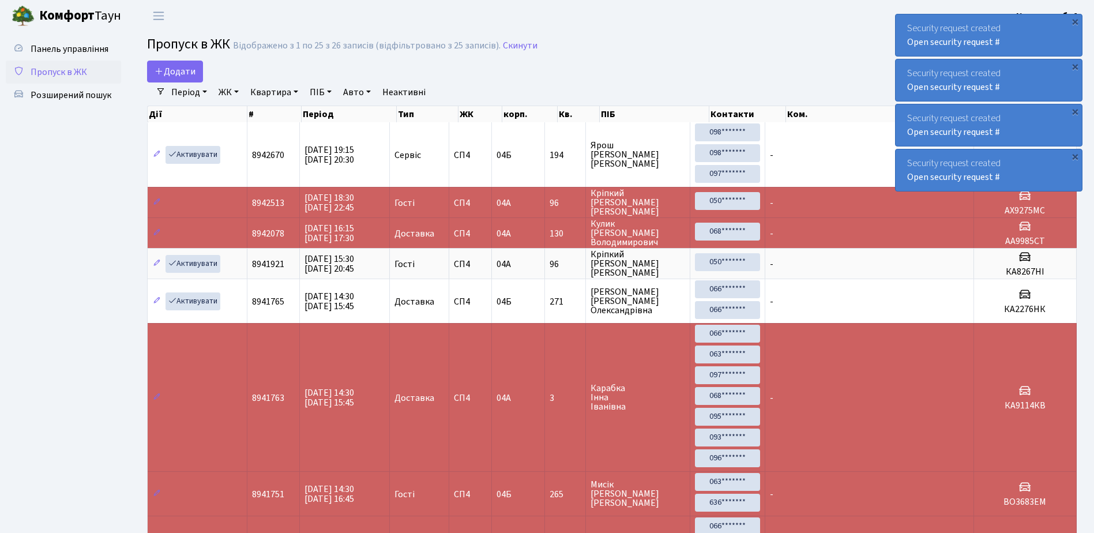
click at [1037, 44] on div "Security request created Open security request #" at bounding box center [989, 35] width 186 height 42
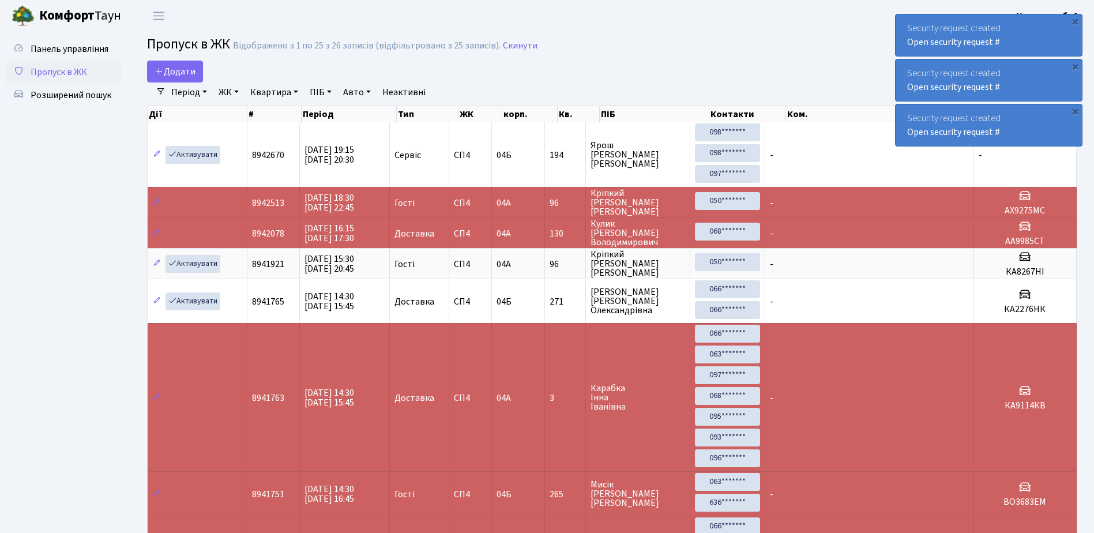
click at [1035, 46] on div "Security request created Open security request #" at bounding box center [989, 35] width 186 height 42
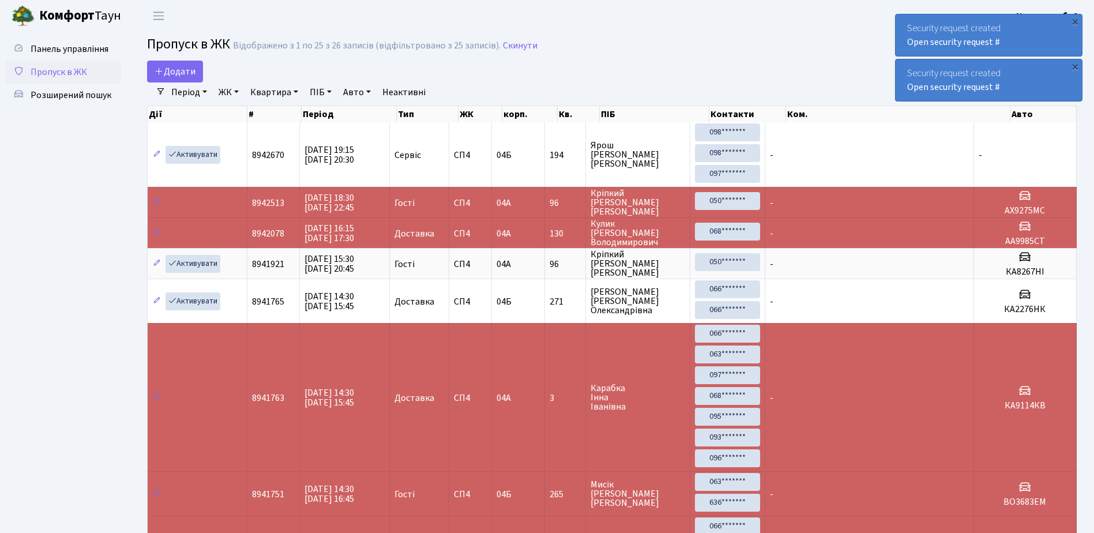
click at [1035, 46] on div "Security request created Open security request #" at bounding box center [989, 35] width 186 height 42
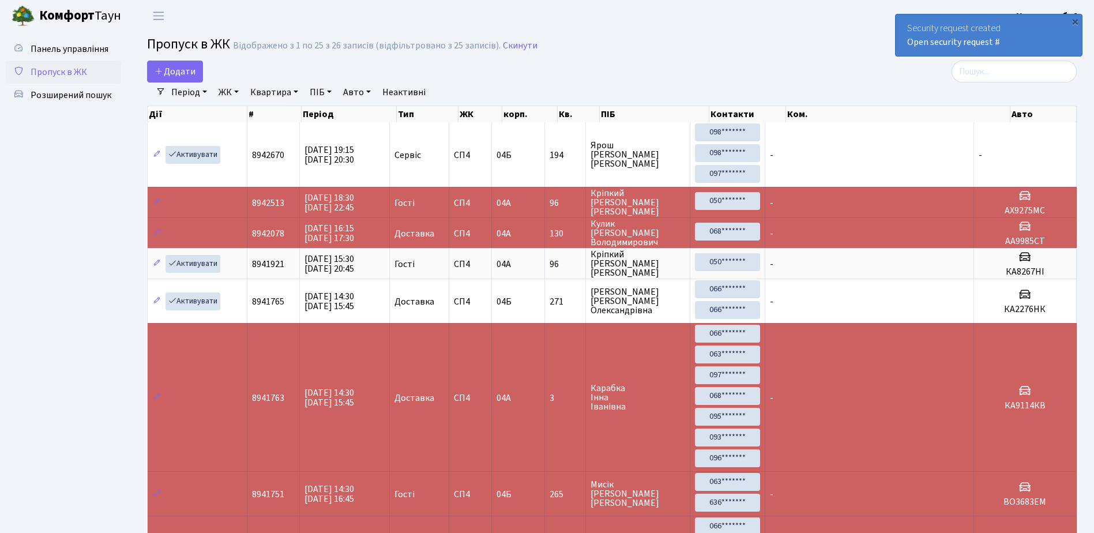
click at [1035, 46] on div "Security request created Open security request #" at bounding box center [989, 35] width 186 height 42
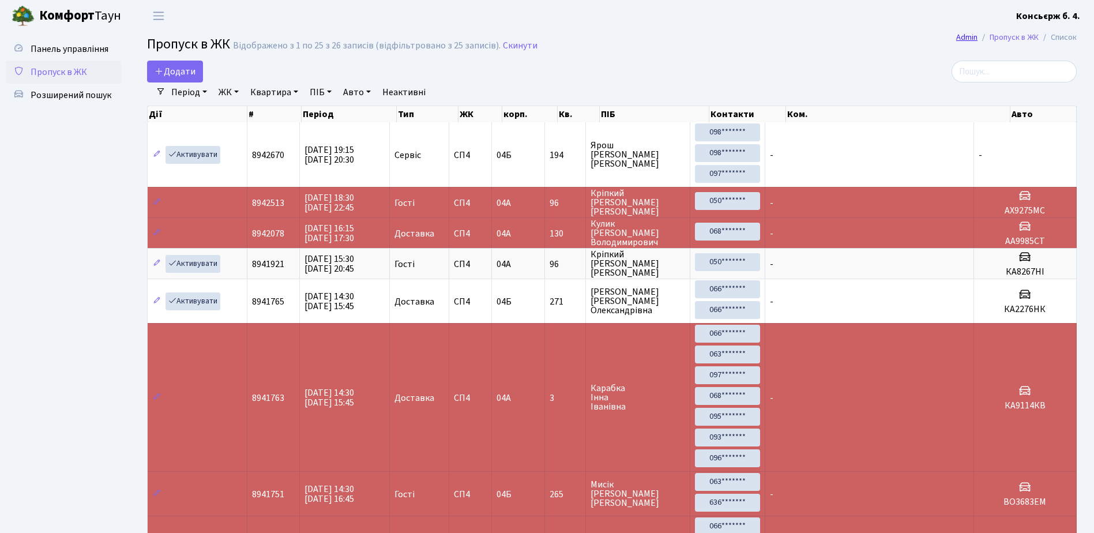
click at [964, 35] on link "Admin" at bounding box center [966, 37] width 21 height 12
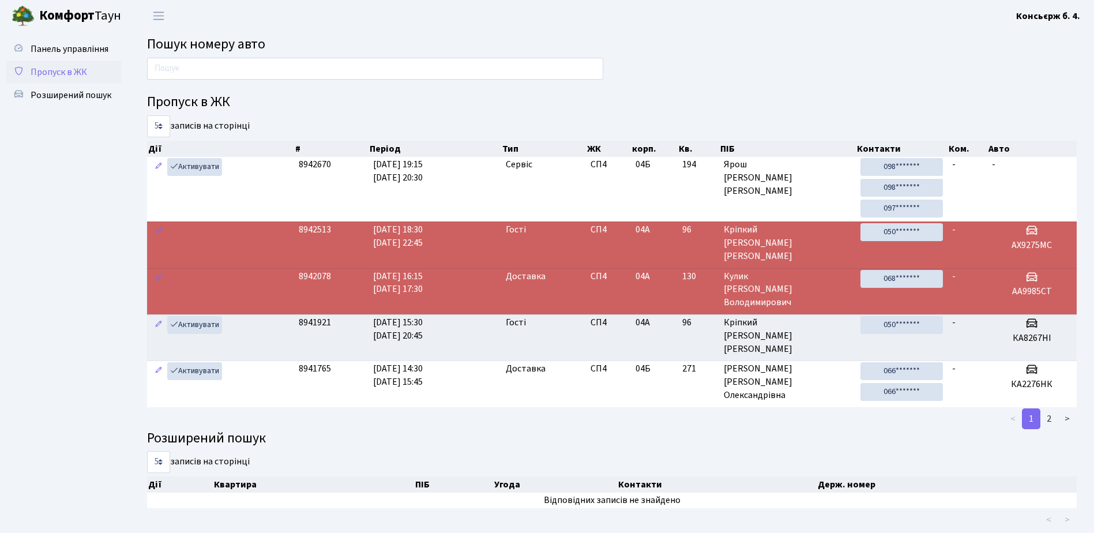
click at [41, 71] on span "Пропуск в ЖК" at bounding box center [59, 72] width 57 height 13
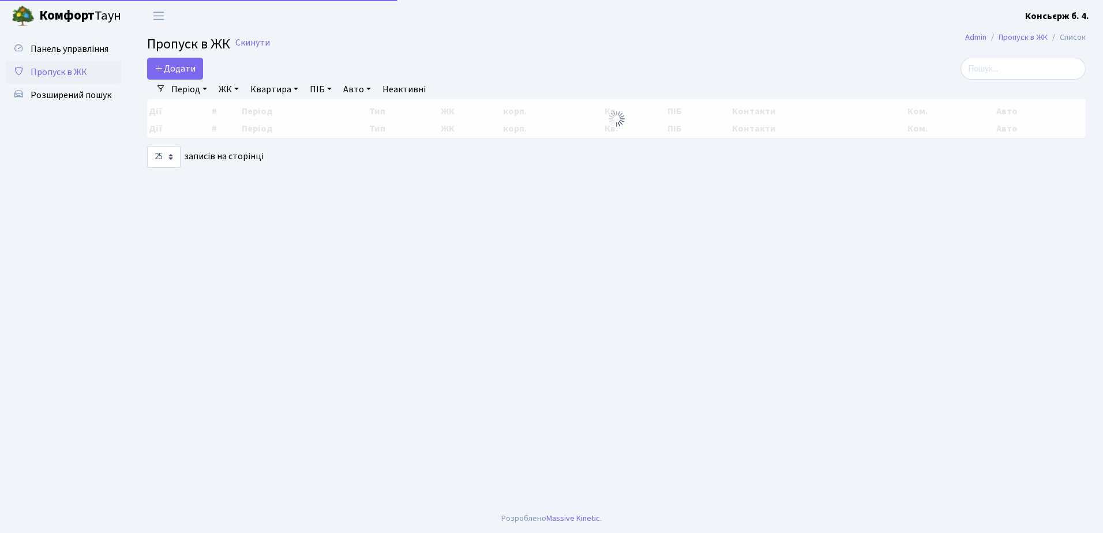
select select "25"
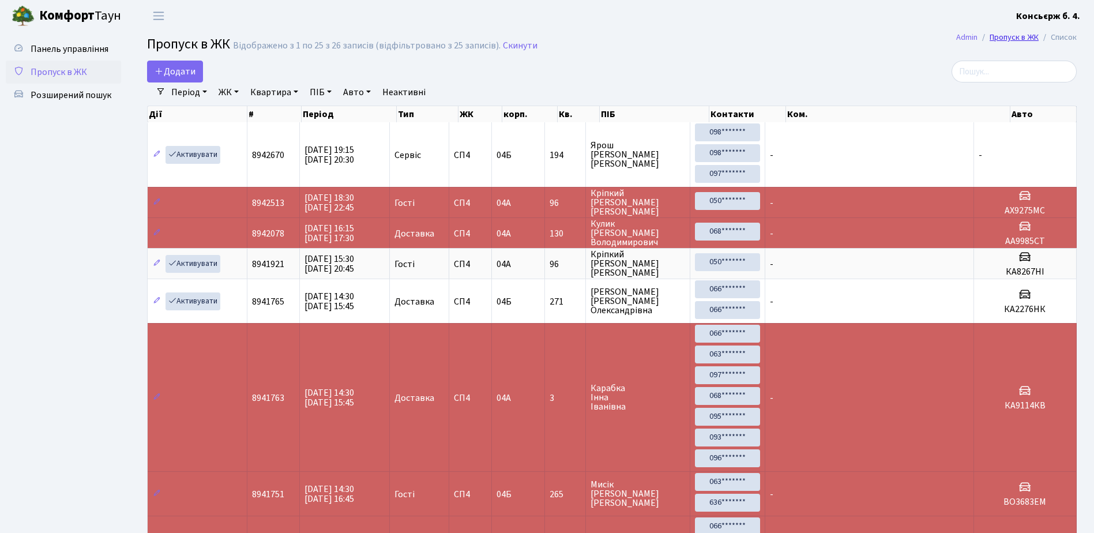
click at [1017, 35] on link "Пропуск в ЖК" at bounding box center [1014, 37] width 49 height 12
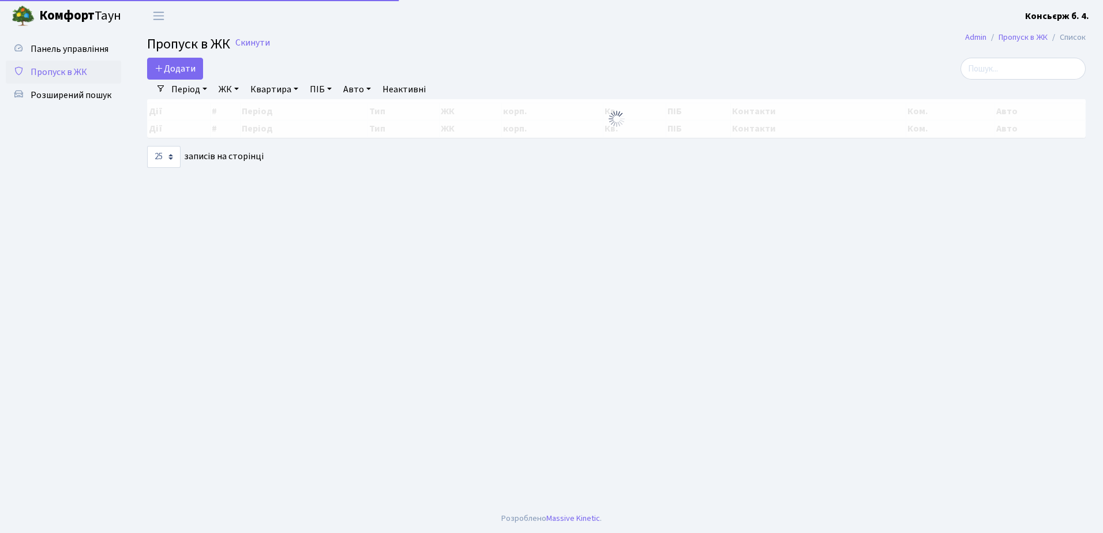
select select "25"
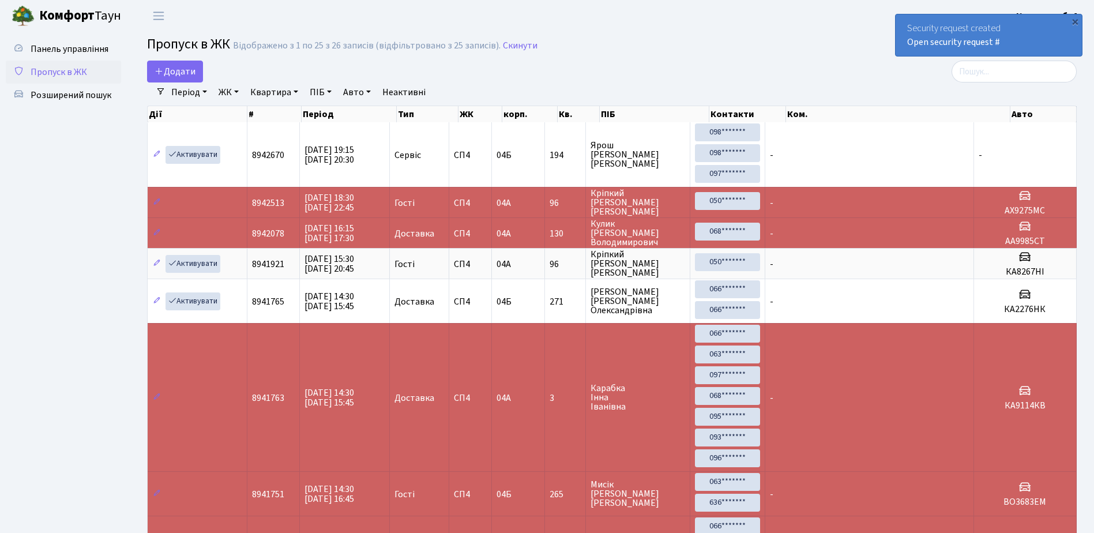
click at [1063, 44] on div "Security request created Open security request #" at bounding box center [989, 35] width 186 height 42
click at [1062, 39] on div "Security request created Open security request #" at bounding box center [989, 35] width 186 height 42
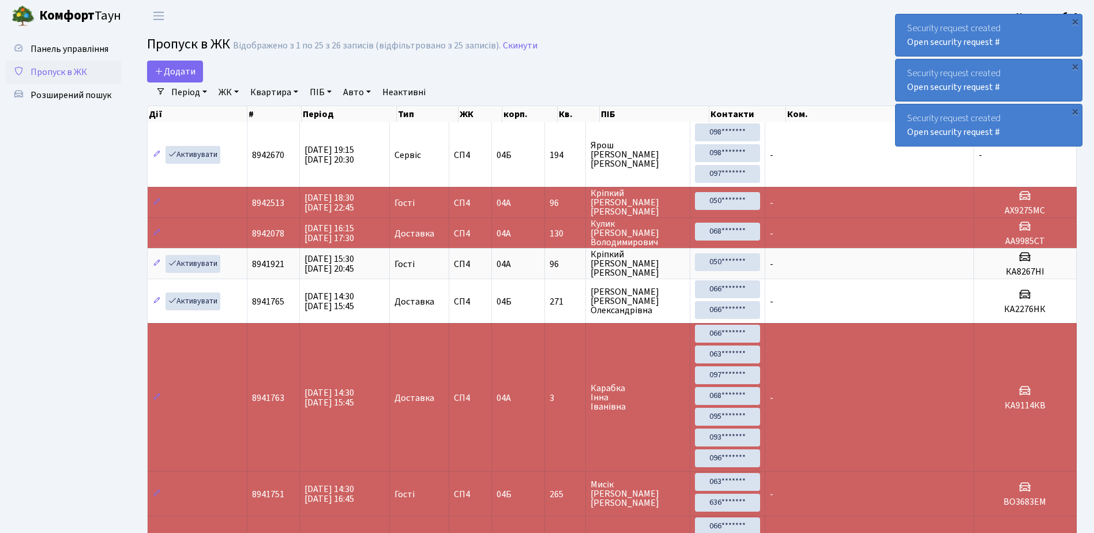
click at [1049, 38] on div "Security request created Open security request #" at bounding box center [989, 35] width 186 height 42
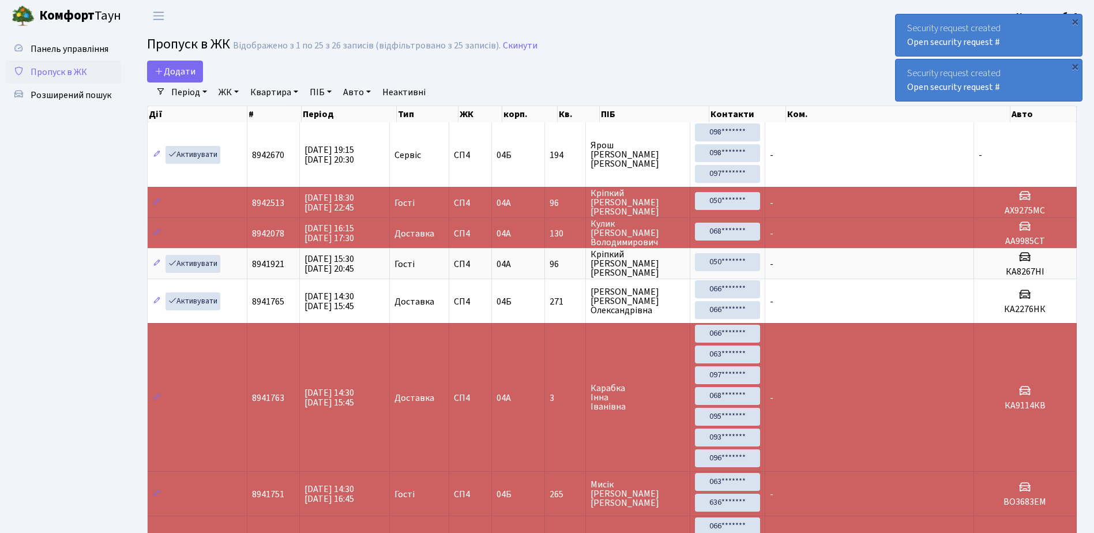
click at [1049, 45] on div "Security request created Open security request #" at bounding box center [989, 35] width 186 height 42
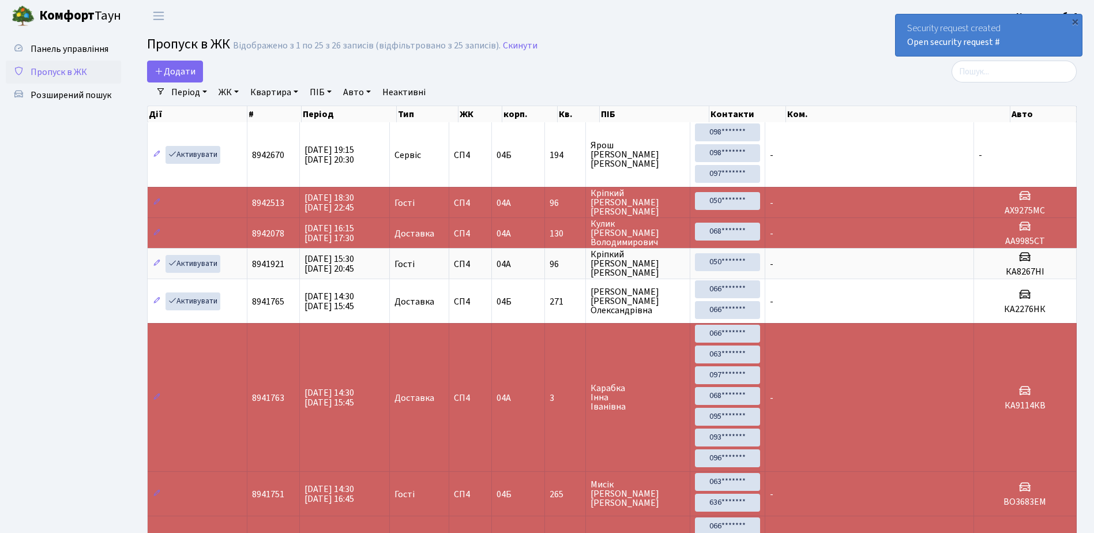
click at [1049, 45] on div "Security request created Open security request #" at bounding box center [989, 35] width 186 height 42
